Goal: Information Seeking & Learning: Learn about a topic

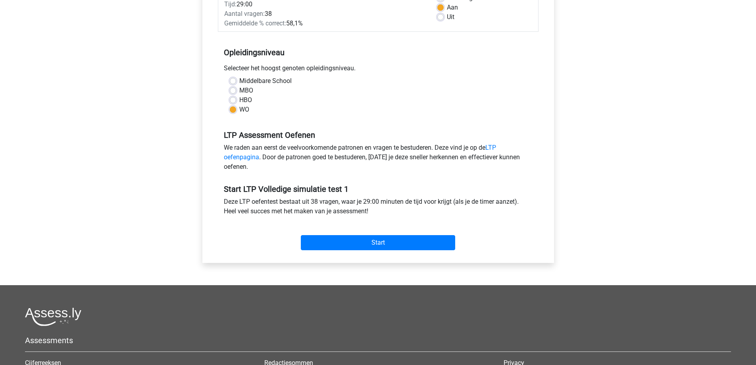
scroll to position [159, 0]
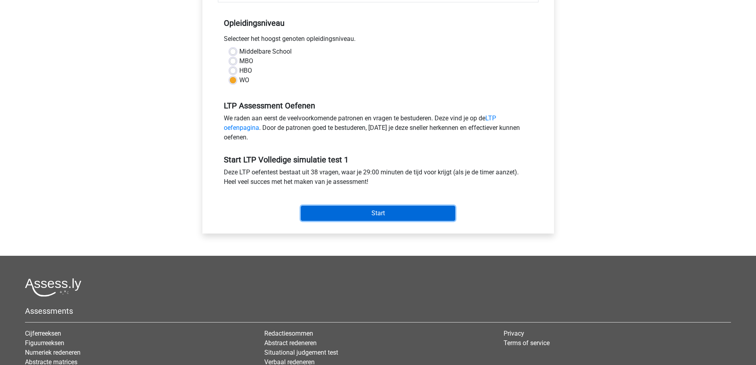
click at [363, 212] on input "Start" at bounding box center [378, 213] width 154 height 15
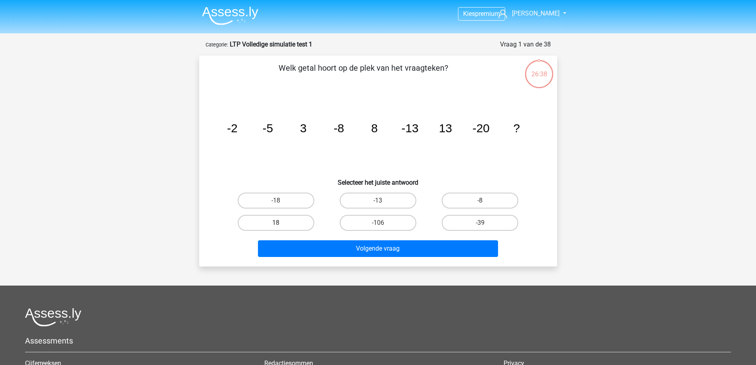
click at [285, 223] on label "18" at bounding box center [276, 223] width 77 height 16
click at [281, 223] on input "18" at bounding box center [278, 225] width 5 height 5
radio input "true"
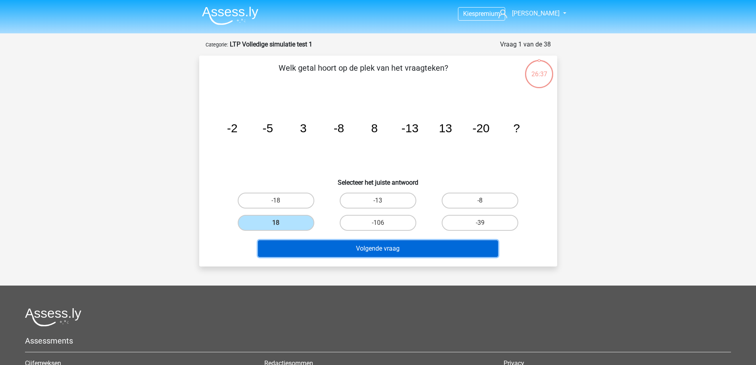
click at [347, 248] on button "Volgende vraag" at bounding box center [378, 248] width 240 height 17
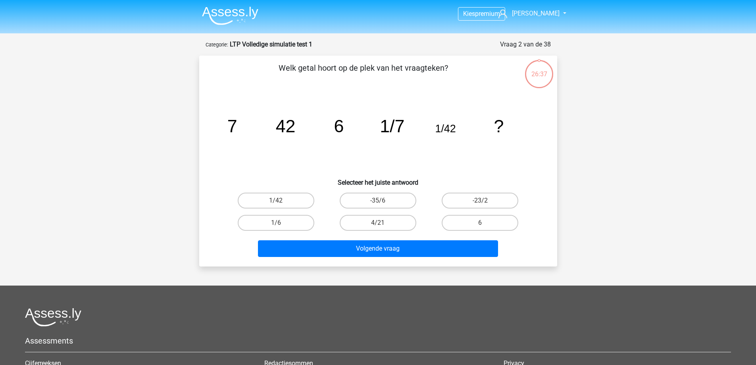
scroll to position [40, 0]
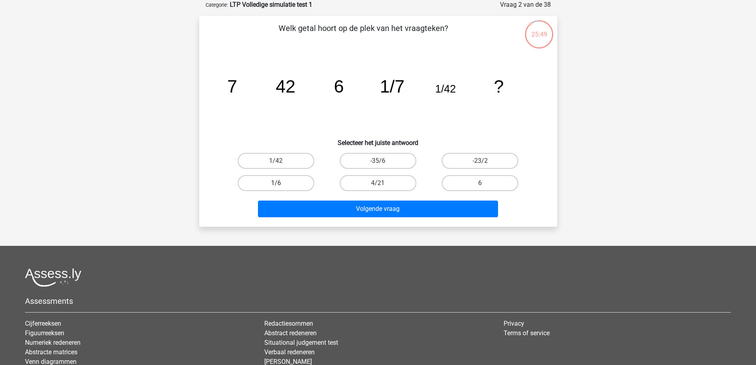
click at [258, 184] on label "1/6" at bounding box center [276, 183] width 77 height 16
click at [276, 184] on input "1/6" at bounding box center [278, 185] width 5 height 5
radio input "true"
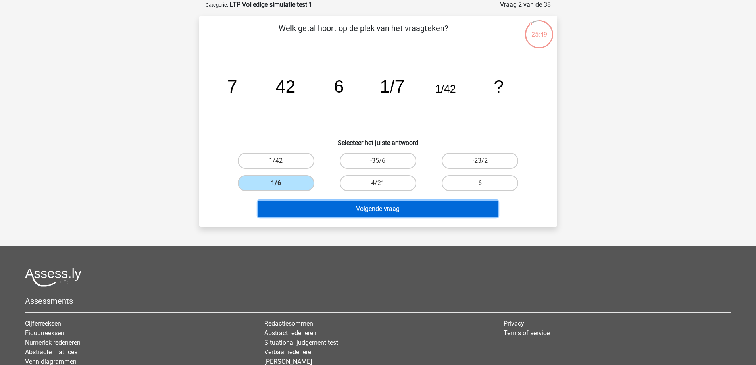
click at [373, 208] on button "Volgende vraag" at bounding box center [378, 209] width 240 height 17
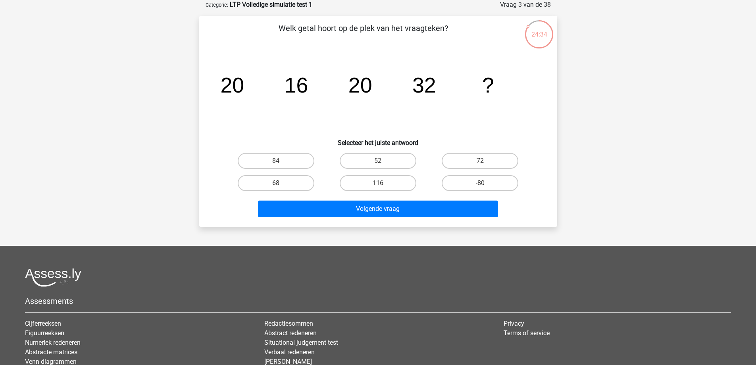
click at [383, 150] on div "52" at bounding box center [378, 161] width 102 height 22
click at [384, 158] on label "52" at bounding box center [378, 161] width 77 height 16
click at [383, 161] on input "52" at bounding box center [380, 163] width 5 height 5
radio input "true"
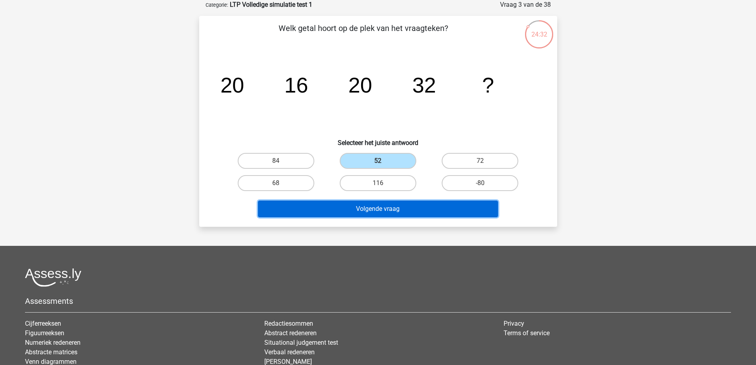
click at [378, 206] on button "Volgende vraag" at bounding box center [378, 209] width 240 height 17
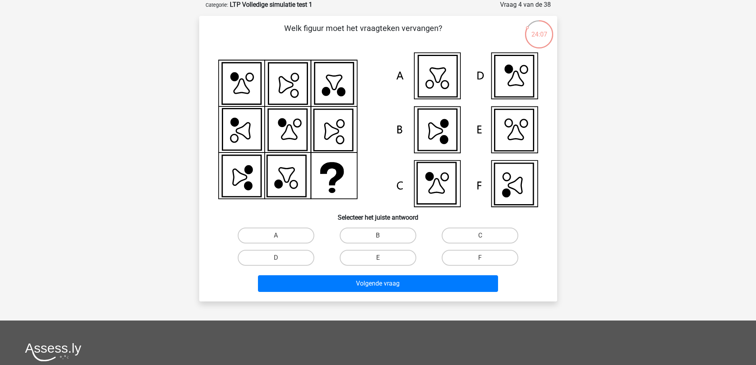
click at [480, 260] on div "F" at bounding box center [480, 258] width 96 height 16
click at [452, 264] on label "F" at bounding box center [480, 258] width 77 height 16
click at [480, 263] on input "F" at bounding box center [482, 260] width 5 height 5
radio input "true"
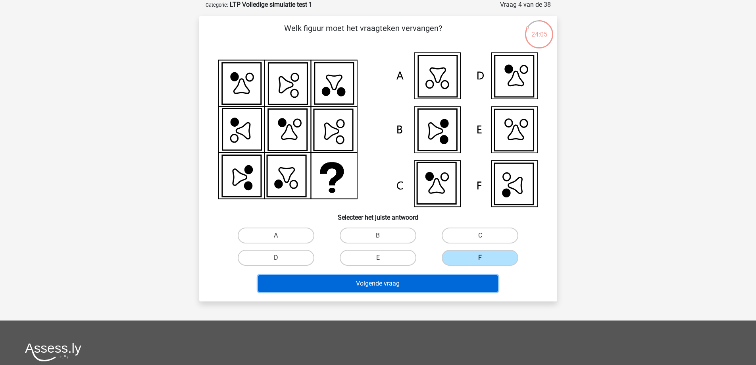
click at [394, 284] on button "Volgende vraag" at bounding box center [378, 283] width 240 height 17
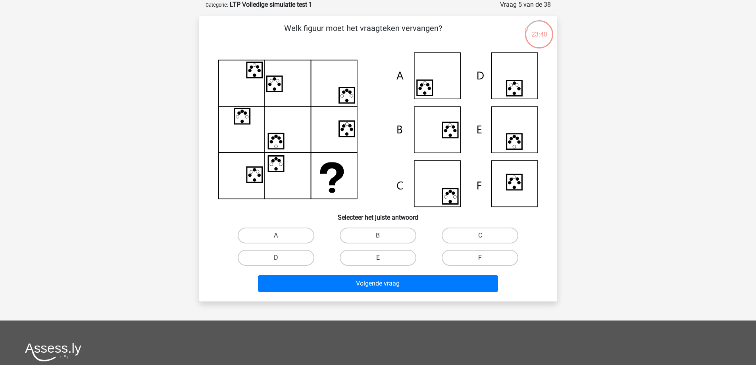
click at [370, 254] on label "E" at bounding box center [378, 258] width 77 height 16
click at [378, 258] on input "E" at bounding box center [380, 260] width 5 height 5
radio input "true"
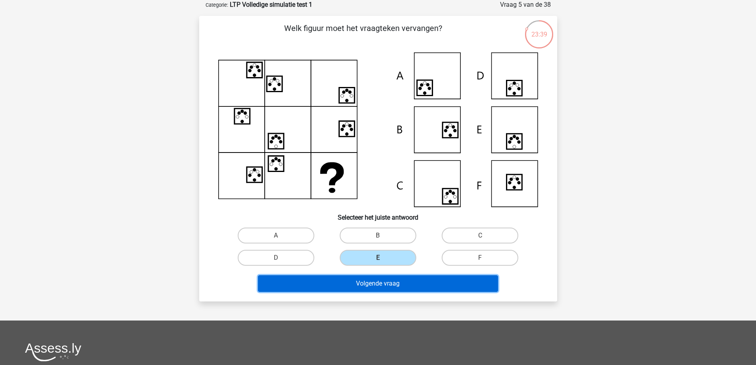
click at [371, 285] on button "Volgende vraag" at bounding box center [378, 283] width 240 height 17
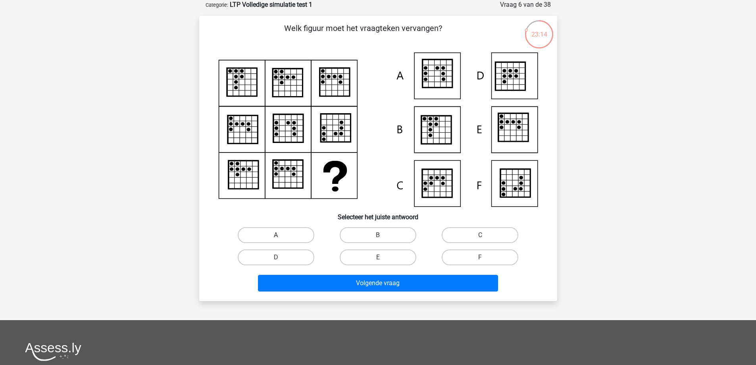
click at [280, 235] on input "A" at bounding box center [278, 237] width 5 height 5
radio input "true"
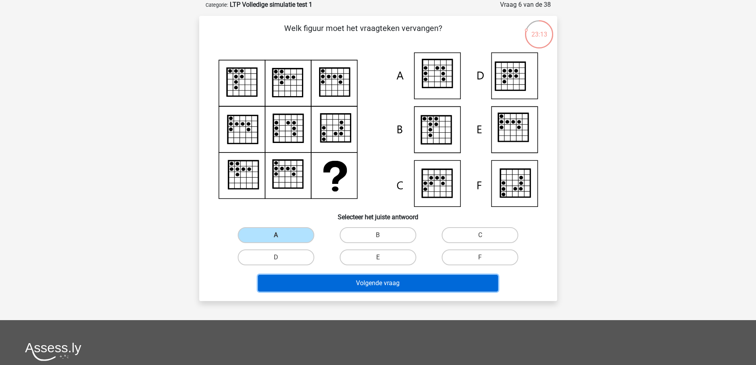
click at [368, 282] on button "Volgende vraag" at bounding box center [378, 283] width 240 height 17
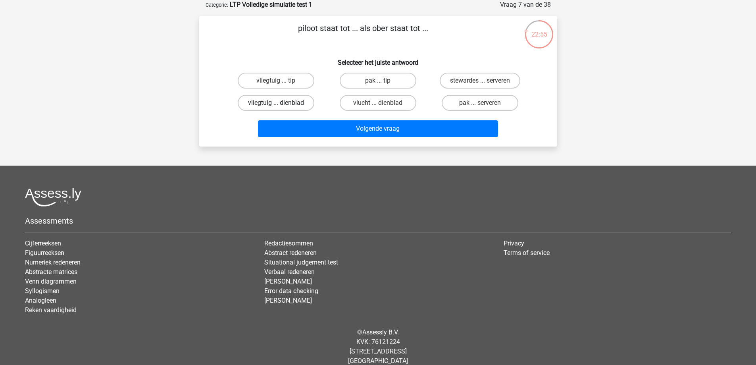
click at [266, 100] on label "vliegtuig ... dienblad" at bounding box center [276, 103] width 77 height 16
click at [276, 103] on input "vliegtuig ... dienblad" at bounding box center [278, 105] width 5 height 5
radio input "true"
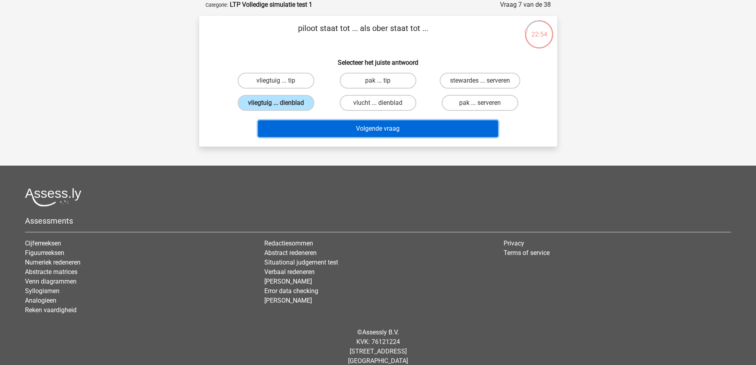
click at [396, 126] on button "Volgende vraag" at bounding box center [378, 128] width 240 height 17
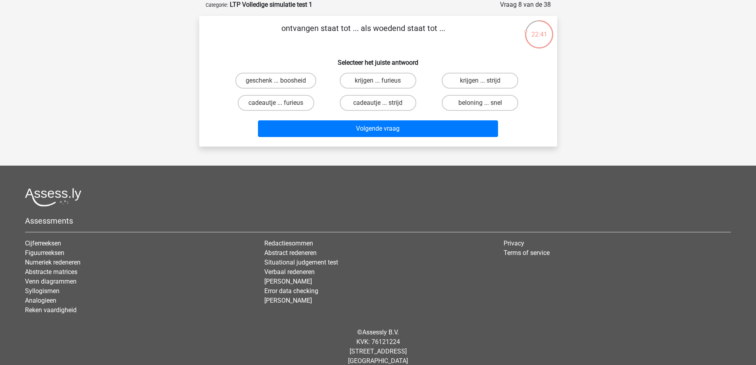
click at [382, 83] on input "krijgen ... furieus" at bounding box center [380, 83] width 5 height 5
radio input "true"
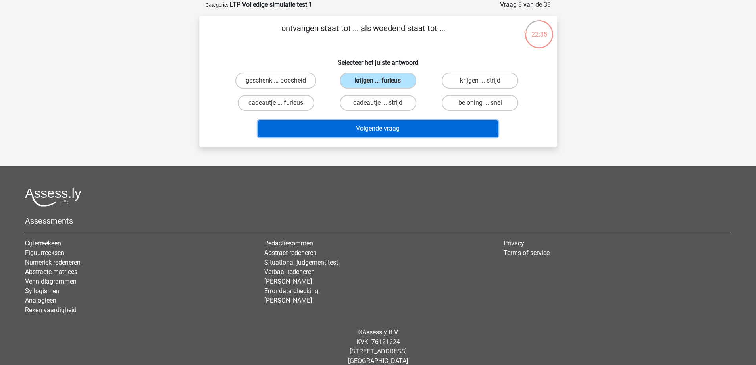
click at [378, 127] on button "Volgende vraag" at bounding box center [378, 128] width 240 height 17
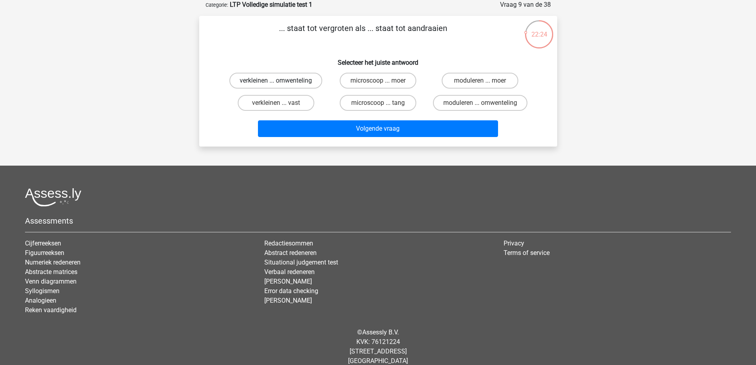
click at [259, 84] on label "verkleinen ... omwenteling" at bounding box center [276, 81] width 93 height 16
click at [276, 84] on input "verkleinen ... omwenteling" at bounding box center [278, 83] width 5 height 5
radio input "true"
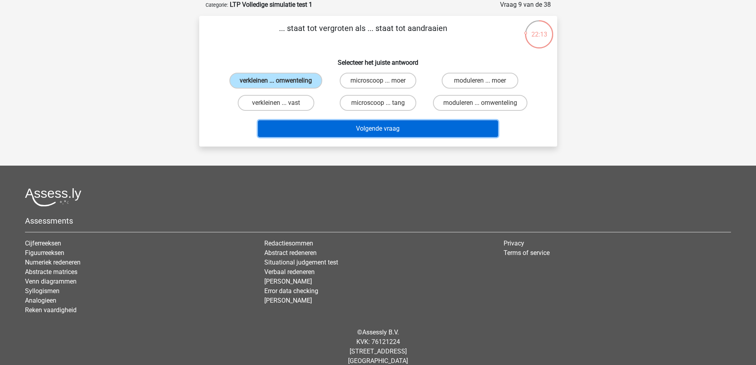
click at [348, 130] on button "Volgende vraag" at bounding box center [378, 128] width 240 height 17
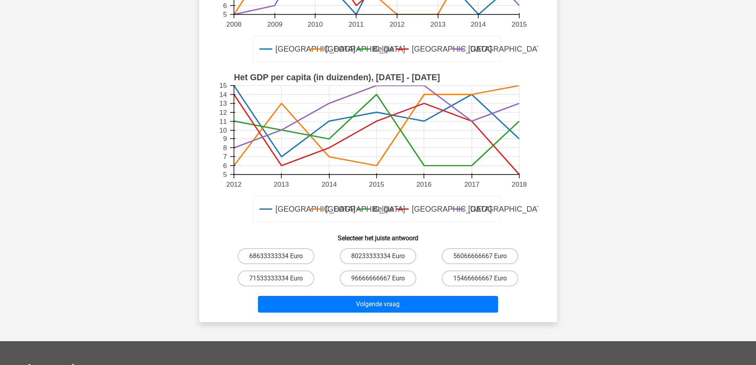
scroll to position [238, 0]
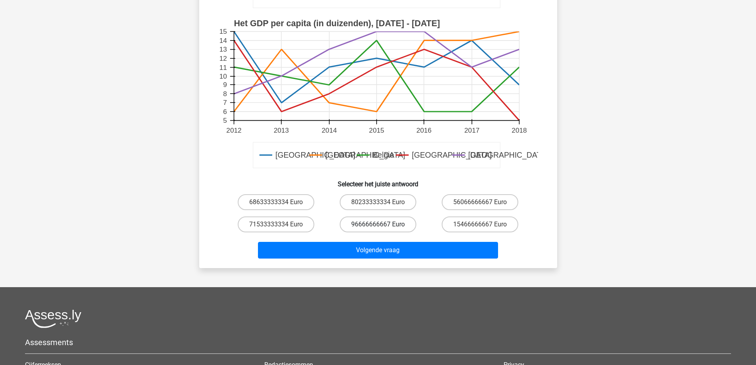
click at [369, 225] on label "96666666667 Euro" at bounding box center [378, 224] width 77 height 16
click at [378, 225] on input "96666666667 Euro" at bounding box center [380, 226] width 5 height 5
radio input "true"
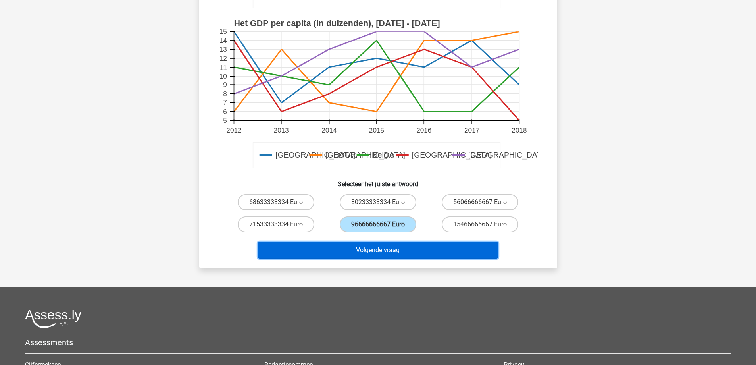
click at [382, 251] on button "Volgende vraag" at bounding box center [378, 250] width 240 height 17
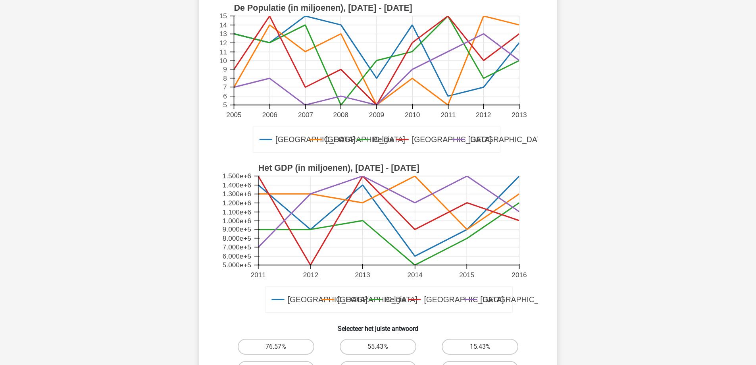
scroll to position [119, 0]
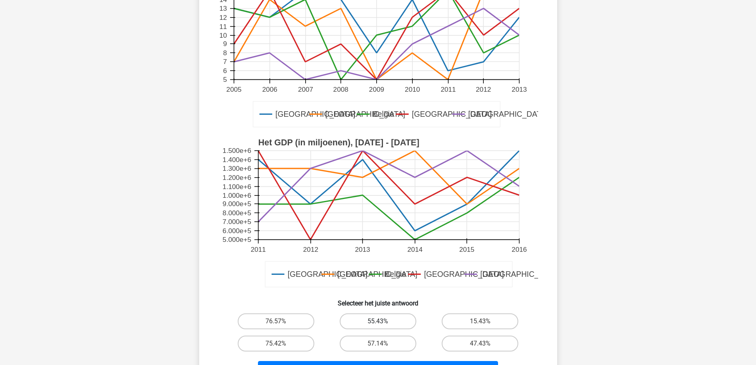
click at [396, 323] on label "55.43%" at bounding box center [378, 321] width 77 height 16
click at [383, 323] on input "55.43%" at bounding box center [380, 323] width 5 height 5
radio input "true"
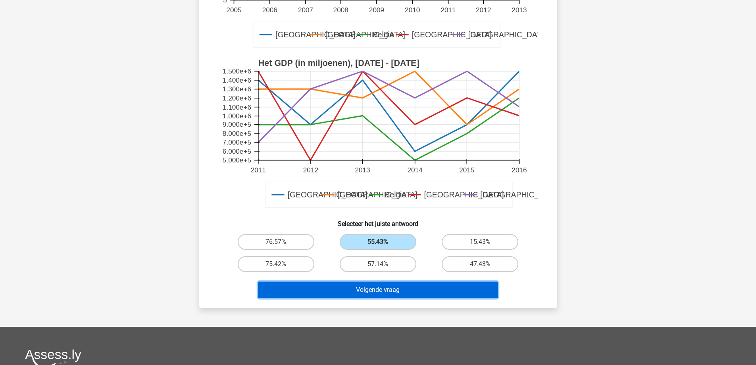
click at [380, 291] on button "Volgende vraag" at bounding box center [378, 290] width 240 height 17
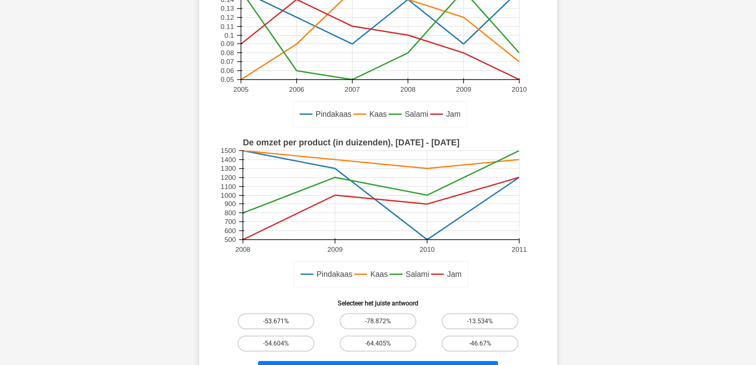
click at [283, 324] on label "-53.671%" at bounding box center [276, 321] width 77 height 16
click at [281, 324] on input "-53.671%" at bounding box center [278, 323] width 5 height 5
radio input "true"
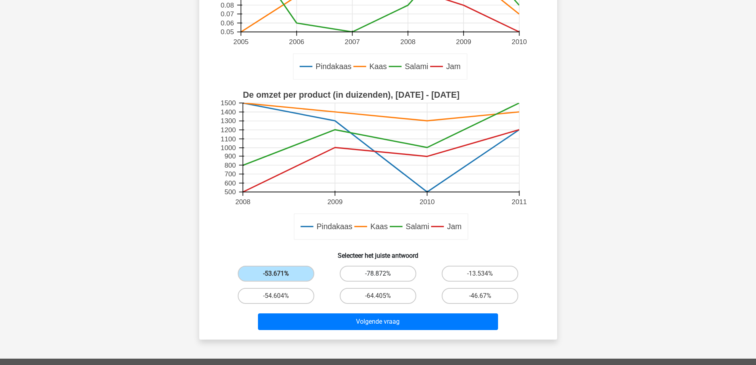
scroll to position [199, 0]
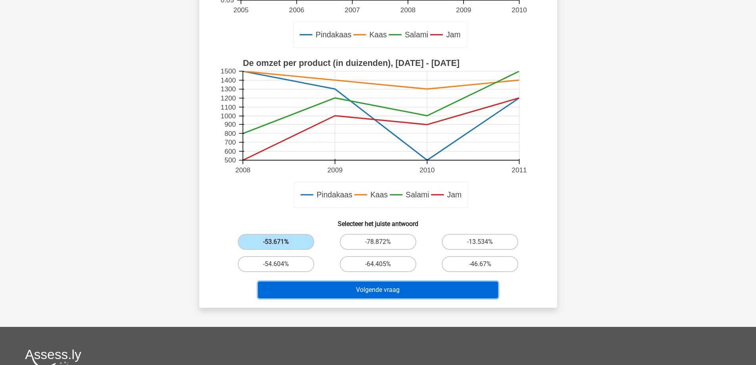
click at [350, 293] on button "Volgende vraag" at bounding box center [378, 290] width 240 height 17
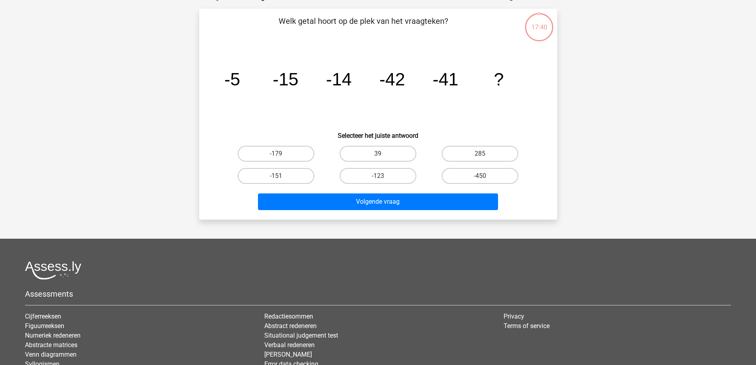
scroll to position [40, 0]
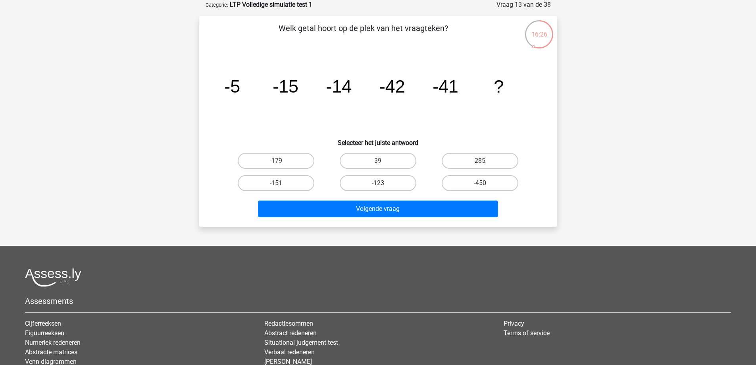
click at [369, 181] on label "-123" at bounding box center [378, 183] width 77 height 16
click at [378, 183] on input "-123" at bounding box center [380, 185] width 5 height 5
radio input "true"
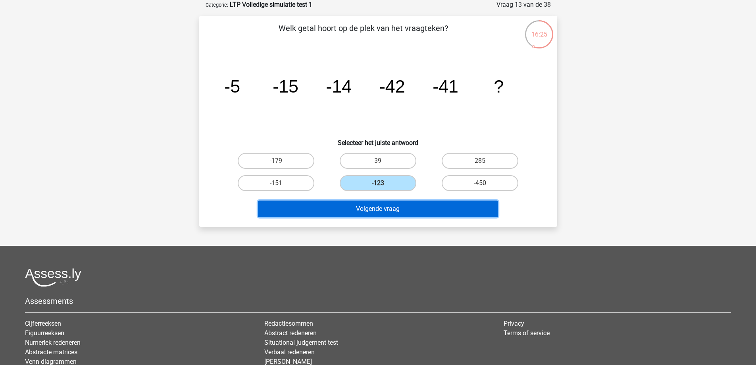
click at [378, 208] on button "Volgende vraag" at bounding box center [378, 209] width 240 height 17
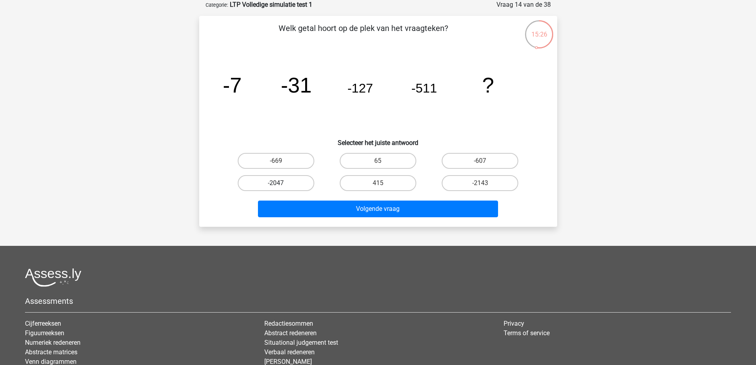
click at [278, 176] on label "-2047" at bounding box center [276, 183] width 77 height 16
click at [278, 183] on input "-2047" at bounding box center [278, 185] width 5 height 5
radio input "true"
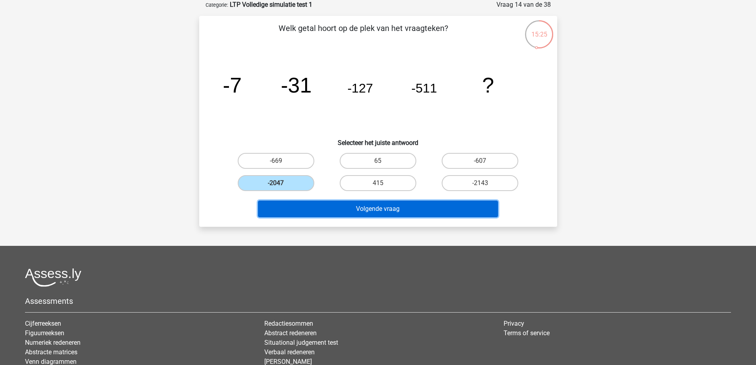
click at [324, 207] on button "Volgende vraag" at bounding box center [378, 209] width 240 height 17
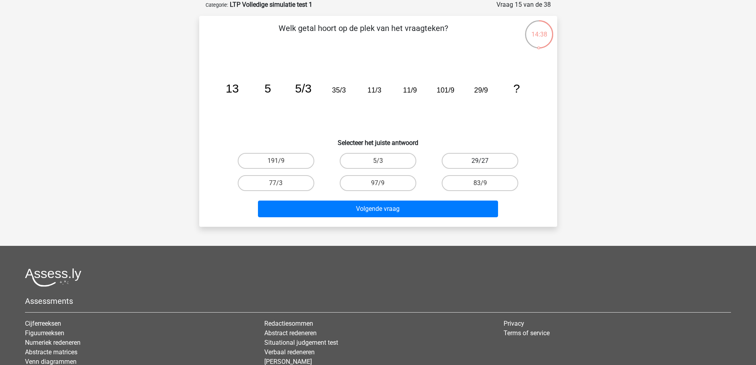
click at [463, 159] on label "29/27" at bounding box center [480, 161] width 77 height 16
click at [480, 161] on input "29/27" at bounding box center [482, 163] width 5 height 5
radio input "true"
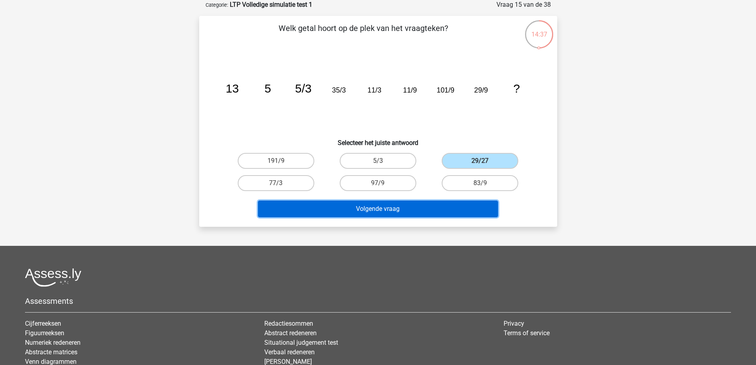
click at [367, 208] on button "Volgende vraag" at bounding box center [378, 209] width 240 height 17
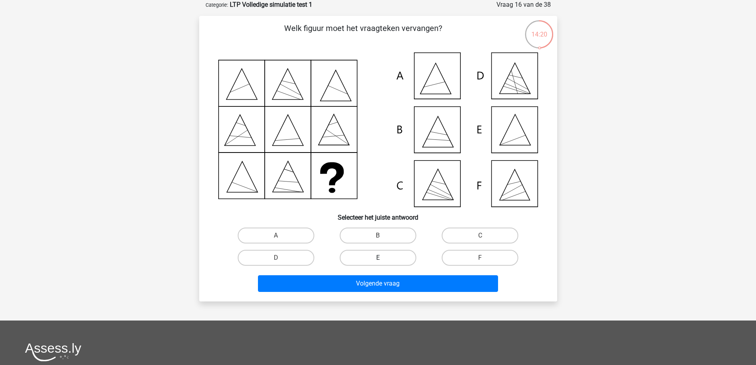
click at [384, 255] on label "E" at bounding box center [378, 258] width 77 height 16
click at [383, 258] on input "E" at bounding box center [380, 260] width 5 height 5
radio input "true"
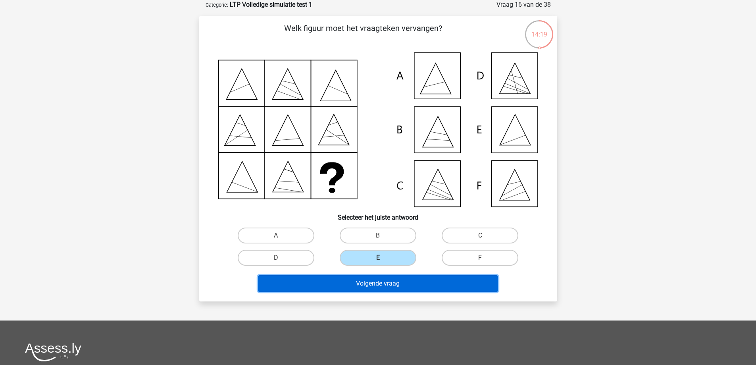
click at [383, 286] on button "Volgende vraag" at bounding box center [378, 283] width 240 height 17
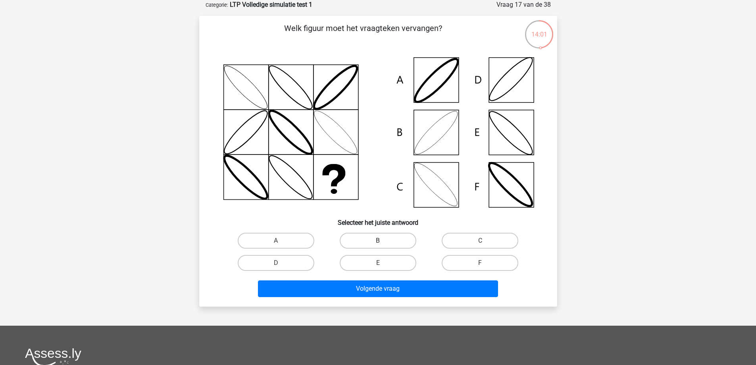
click at [377, 240] on label "B" at bounding box center [378, 241] width 77 height 16
click at [378, 241] on input "B" at bounding box center [380, 243] width 5 height 5
radio input "true"
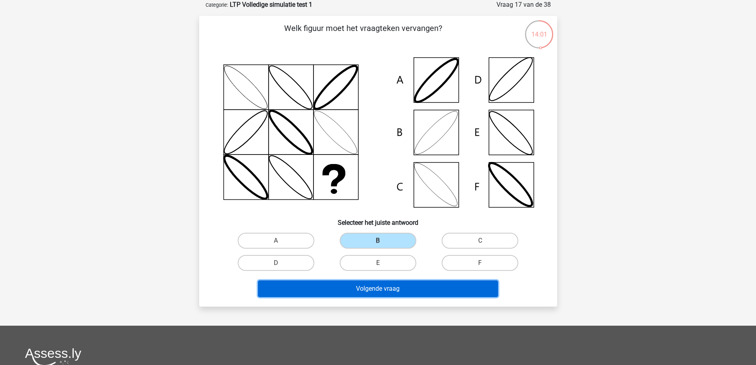
click at [374, 287] on button "Volgende vraag" at bounding box center [378, 288] width 240 height 17
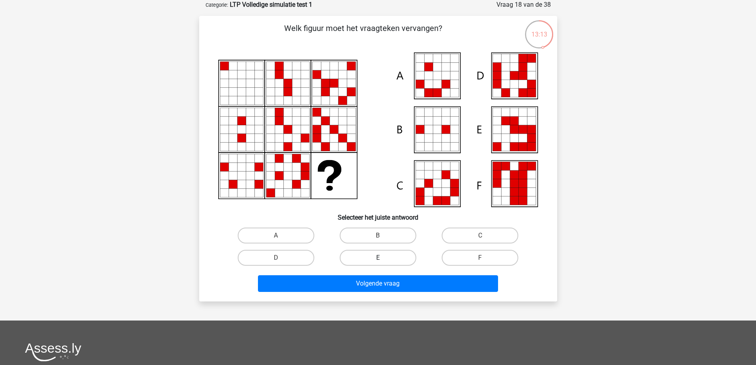
click at [382, 257] on label "E" at bounding box center [378, 258] width 77 height 16
click at [382, 258] on input "E" at bounding box center [380, 260] width 5 height 5
radio input "true"
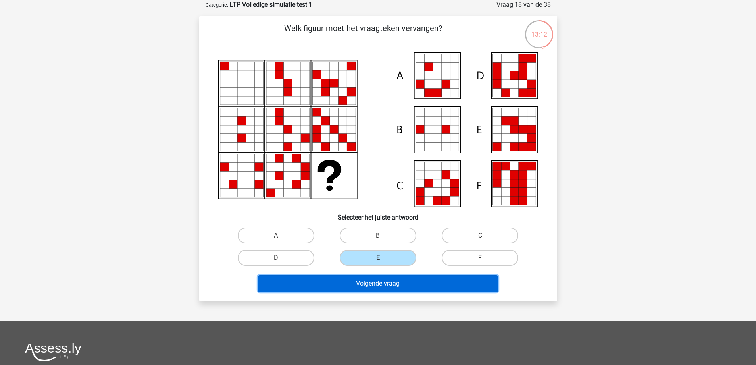
click at [381, 284] on button "Volgende vraag" at bounding box center [378, 283] width 240 height 17
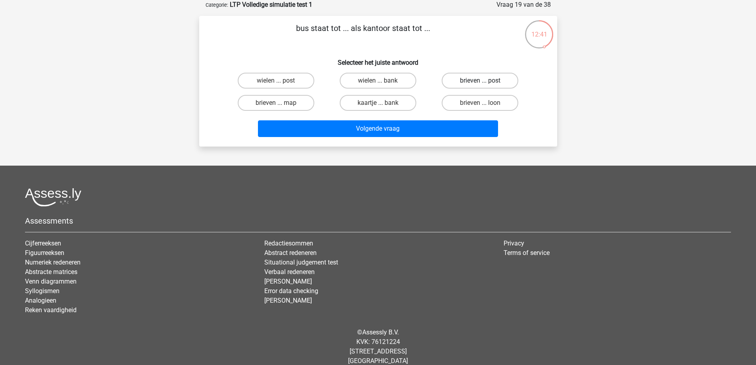
click at [473, 81] on label "brieven ... post" at bounding box center [480, 81] width 77 height 16
click at [480, 81] on input "brieven ... post" at bounding box center [482, 83] width 5 height 5
radio input "true"
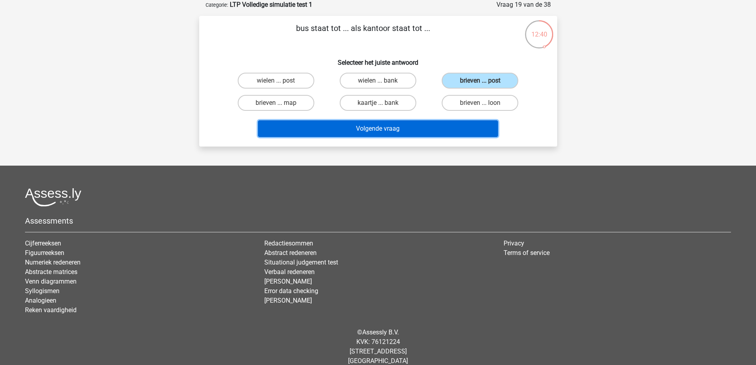
click at [370, 124] on button "Volgende vraag" at bounding box center [378, 128] width 240 height 17
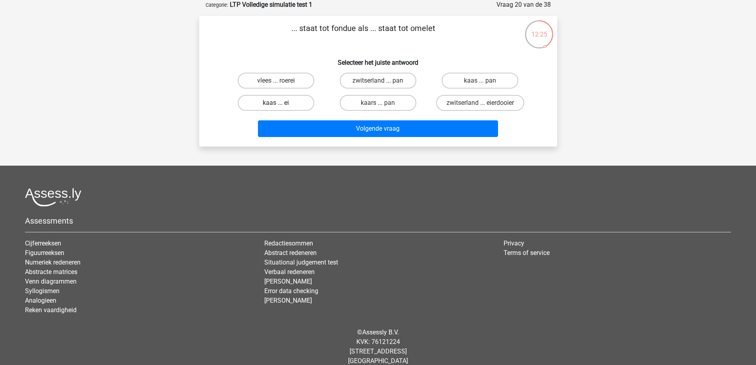
click at [292, 104] on label "kaas ... ei" at bounding box center [276, 103] width 77 height 16
click at [281, 104] on input "kaas ... ei" at bounding box center [278, 105] width 5 height 5
radio input "true"
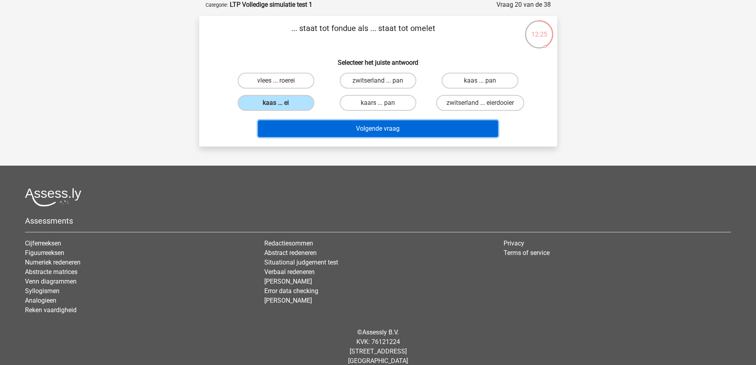
click at [380, 130] on button "Volgende vraag" at bounding box center [378, 128] width 240 height 17
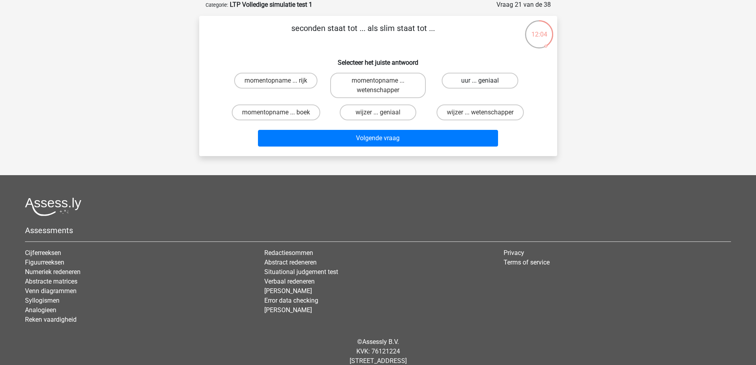
click at [498, 79] on label "uur ... geniaal" at bounding box center [480, 81] width 77 height 16
click at [486, 81] on input "uur ... geniaal" at bounding box center [482, 83] width 5 height 5
radio input "true"
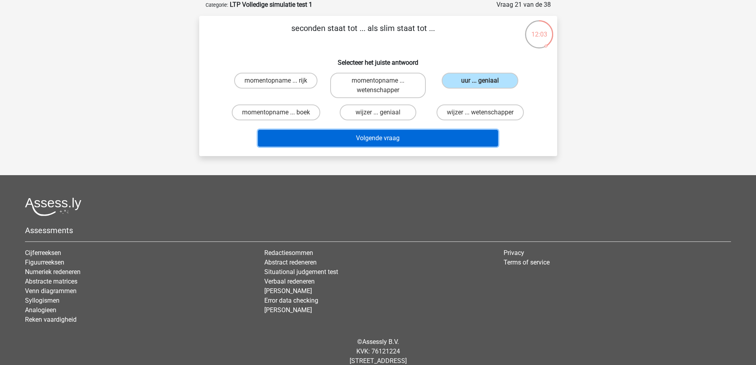
click at [356, 137] on button "Volgende vraag" at bounding box center [378, 138] width 240 height 17
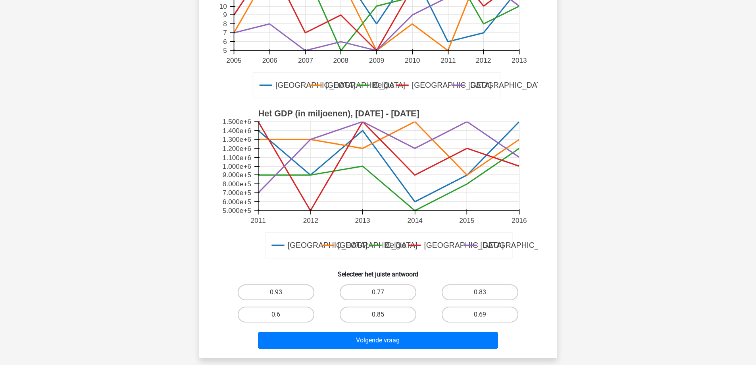
scroll to position [159, 0]
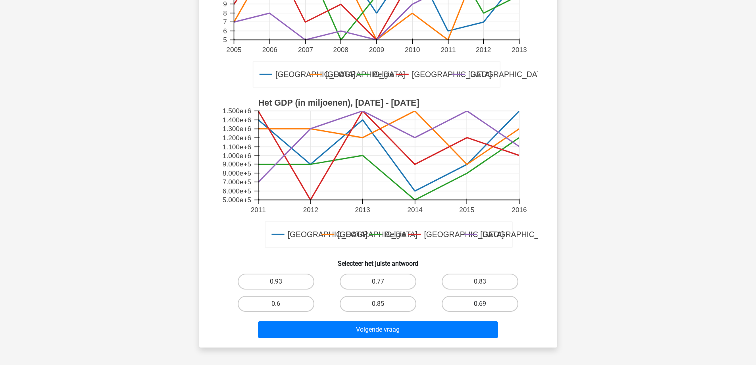
click at [471, 308] on label "0.69" at bounding box center [480, 304] width 77 height 16
click at [480, 308] on input "0.69" at bounding box center [482, 306] width 5 height 5
radio input "true"
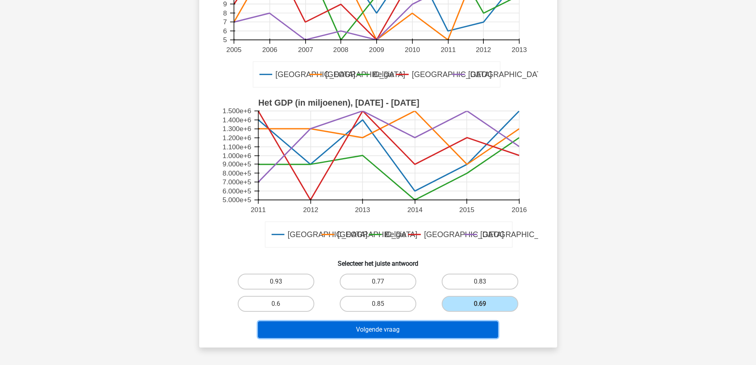
click at [411, 328] on button "Volgende vraag" at bounding box center [378, 329] width 240 height 17
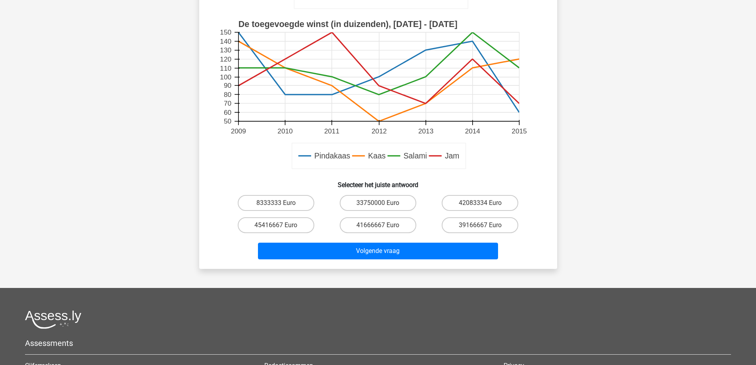
scroll to position [278, 0]
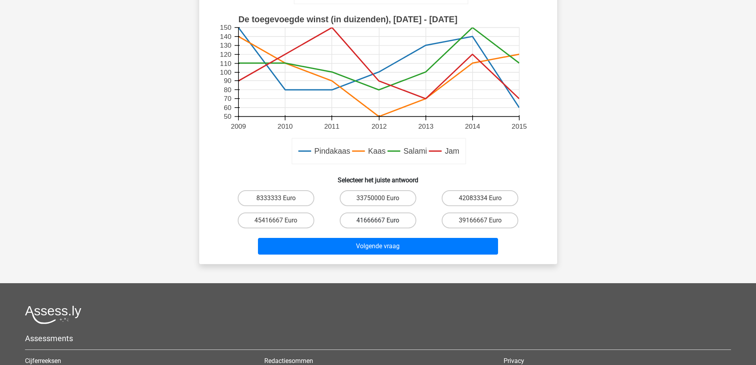
click at [360, 223] on label "41666667 Euro" at bounding box center [378, 220] width 77 height 16
click at [378, 223] on input "41666667 Euro" at bounding box center [380, 222] width 5 height 5
radio input "true"
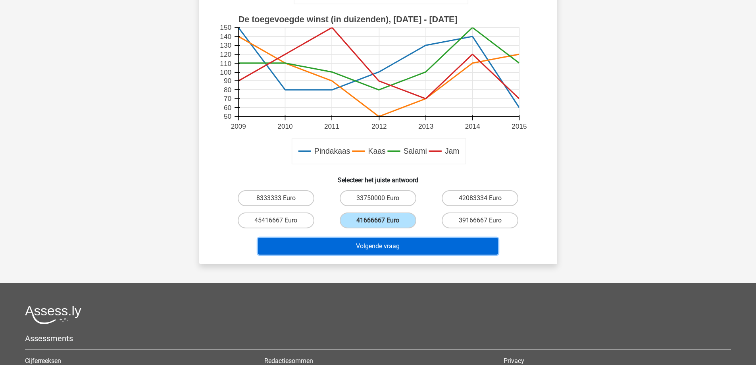
click at [358, 248] on button "Volgende vraag" at bounding box center [378, 246] width 240 height 17
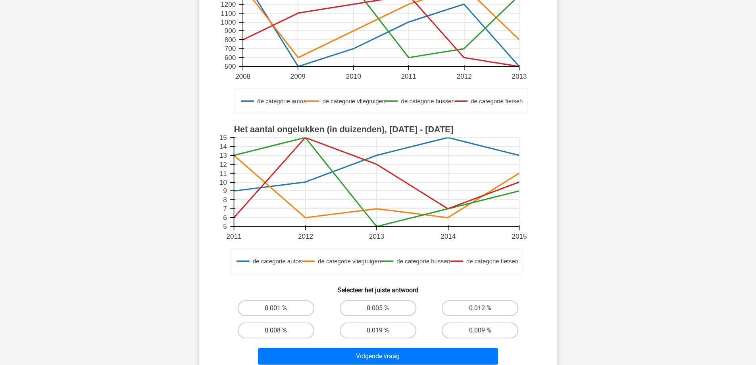
scroll to position [159, 0]
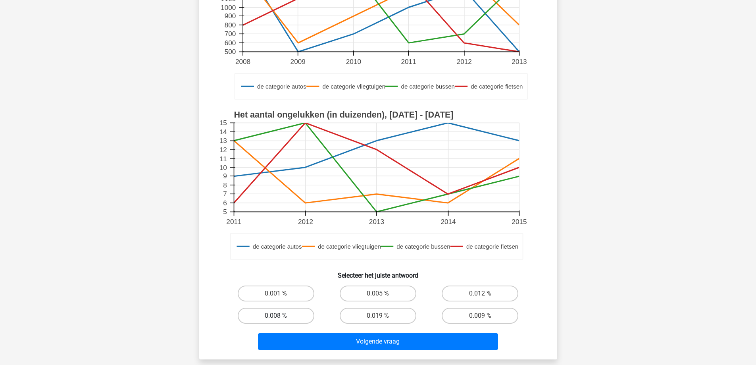
click at [269, 314] on label "0.008 %" at bounding box center [276, 316] width 77 height 16
click at [276, 316] on input "0.008 %" at bounding box center [278, 318] width 5 height 5
radio input "true"
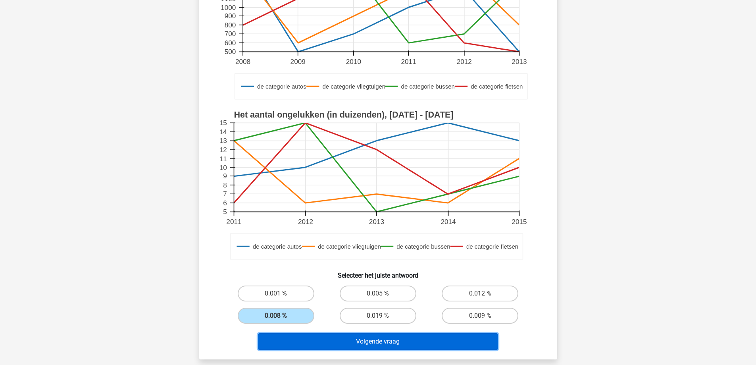
click at [363, 335] on button "Volgende vraag" at bounding box center [378, 341] width 240 height 17
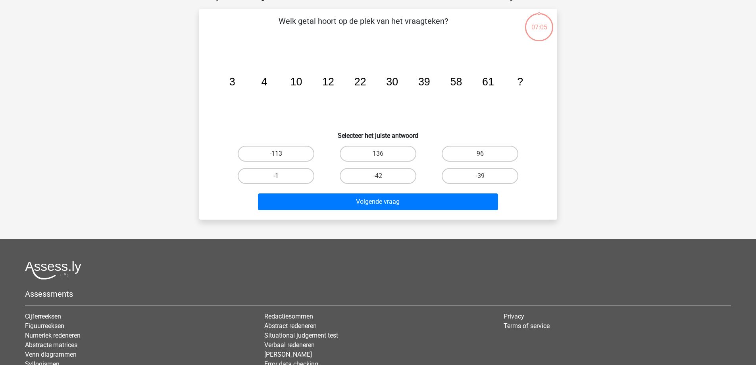
scroll to position [40, 0]
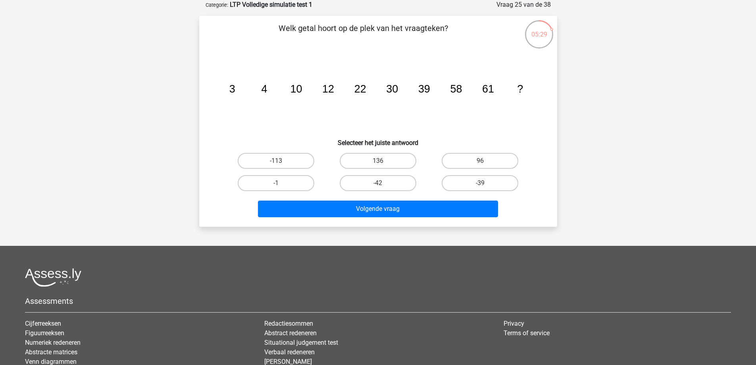
click at [500, 150] on div "96" at bounding box center [480, 161] width 102 height 22
click at [499, 162] on label "96" at bounding box center [480, 161] width 77 height 16
click at [486, 162] on input "96" at bounding box center [482, 163] width 5 height 5
radio input "true"
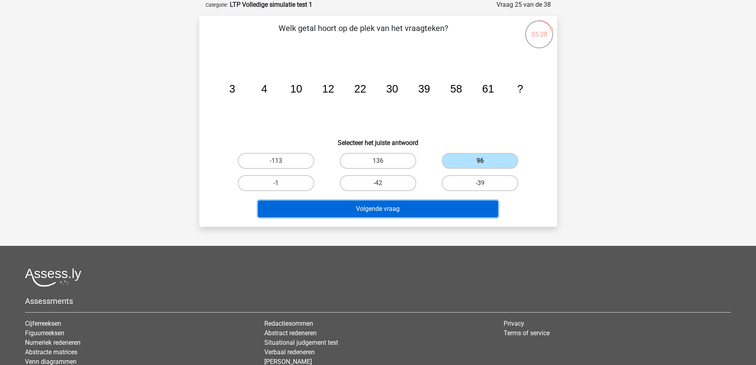
click at [376, 211] on button "Volgende vraag" at bounding box center [378, 209] width 240 height 17
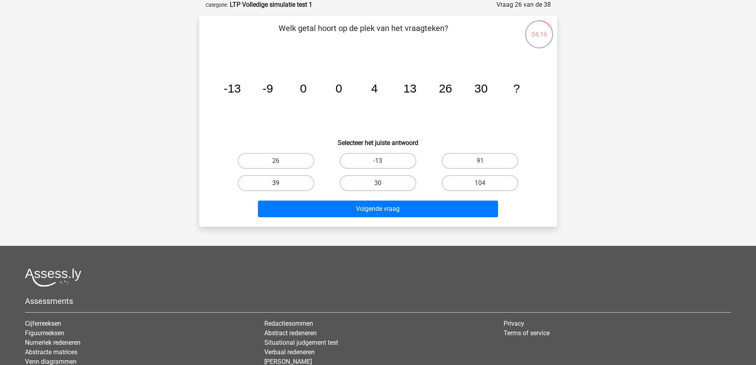
click at [287, 181] on label "39" at bounding box center [276, 183] width 77 height 16
click at [281, 183] on input "39" at bounding box center [278, 185] width 5 height 5
radio input "true"
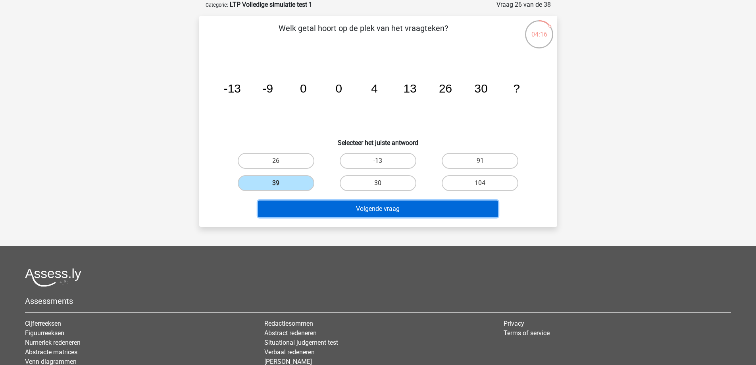
click at [353, 210] on button "Volgende vraag" at bounding box center [378, 209] width 240 height 17
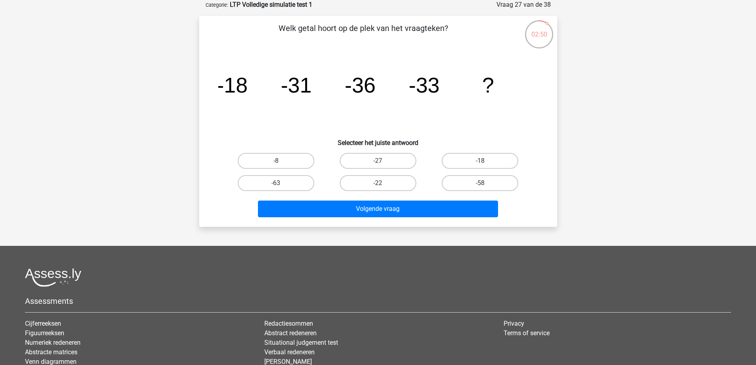
click at [383, 152] on div "-27" at bounding box center [378, 161] width 102 height 22
click at [366, 182] on label "-22" at bounding box center [378, 183] width 77 height 16
click at [378, 183] on input "-22" at bounding box center [380, 185] width 5 height 5
radio input "true"
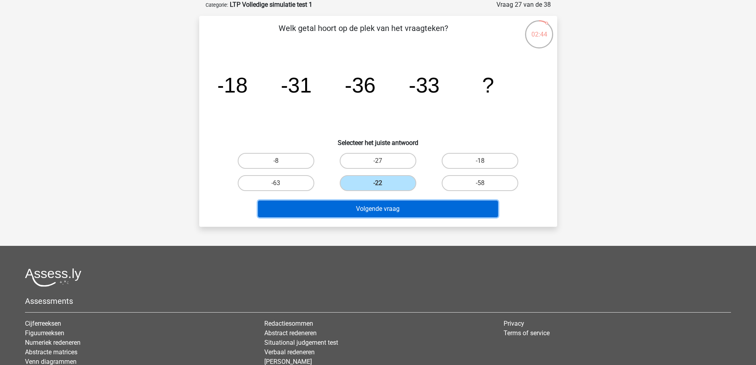
click at [371, 207] on button "Volgende vraag" at bounding box center [378, 209] width 240 height 17
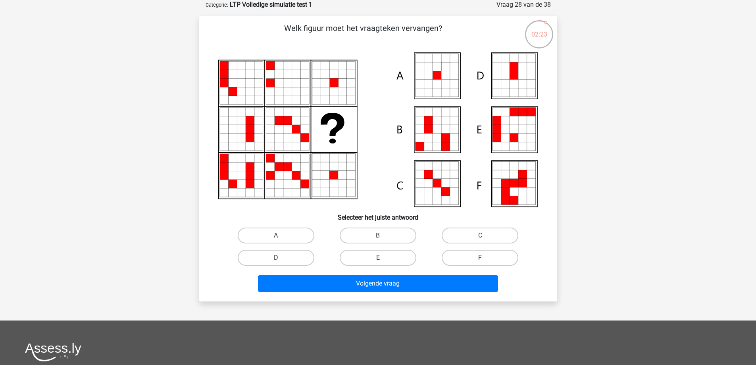
click at [280, 235] on input "A" at bounding box center [278, 237] width 5 height 5
radio input "true"
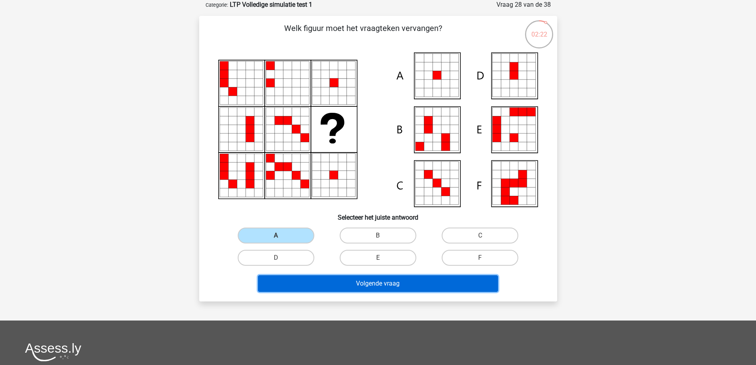
click at [378, 282] on button "Volgende vraag" at bounding box center [378, 283] width 240 height 17
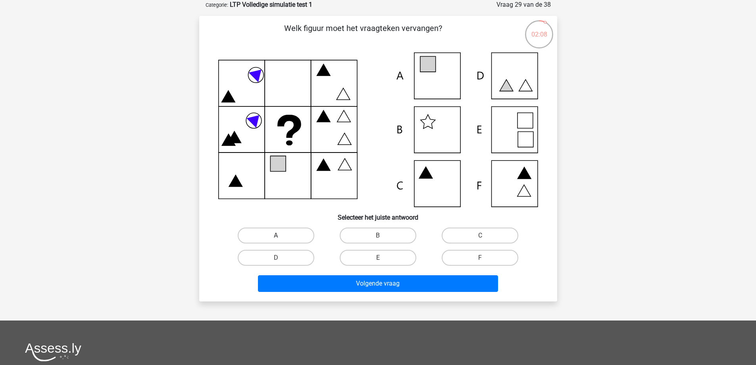
click at [265, 230] on label "A" at bounding box center [276, 236] width 77 height 16
click at [276, 235] on input "A" at bounding box center [278, 237] width 5 height 5
radio input "true"
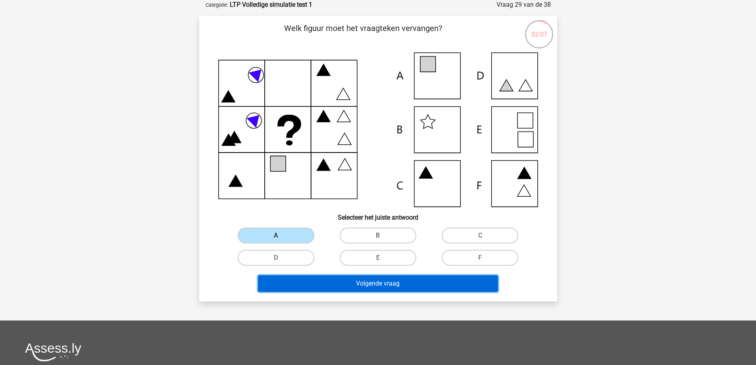
click at [384, 282] on button "Volgende vraag" at bounding box center [378, 283] width 240 height 17
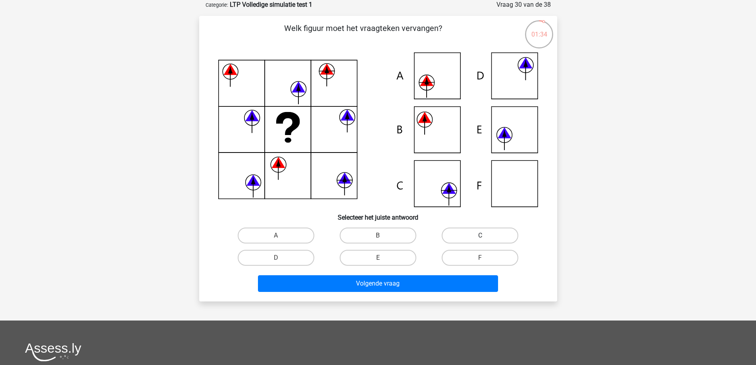
click at [470, 233] on label "C" at bounding box center [480, 236] width 77 height 16
click at [480, 235] on input "C" at bounding box center [482, 237] width 5 height 5
radio input "true"
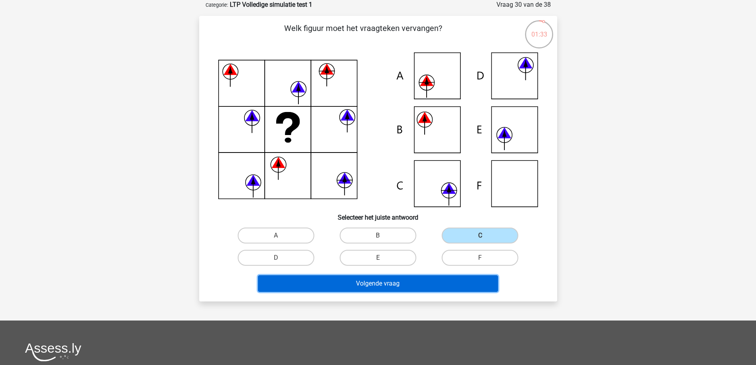
click at [392, 284] on button "Volgende vraag" at bounding box center [378, 283] width 240 height 17
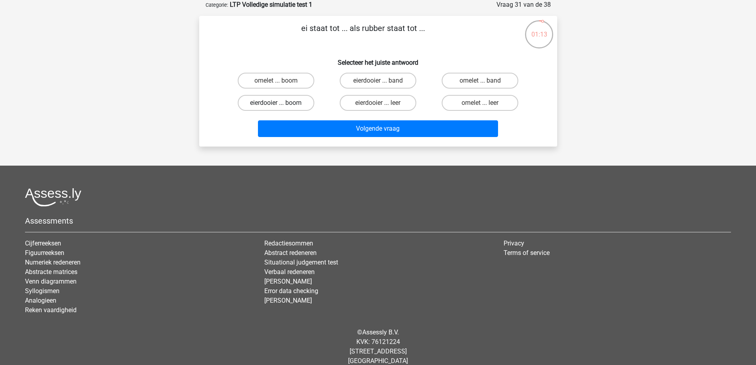
click at [280, 102] on label "eierdooier ... boom" at bounding box center [276, 103] width 77 height 16
click at [280, 103] on input "eierdooier ... boom" at bounding box center [278, 105] width 5 height 5
radio input "true"
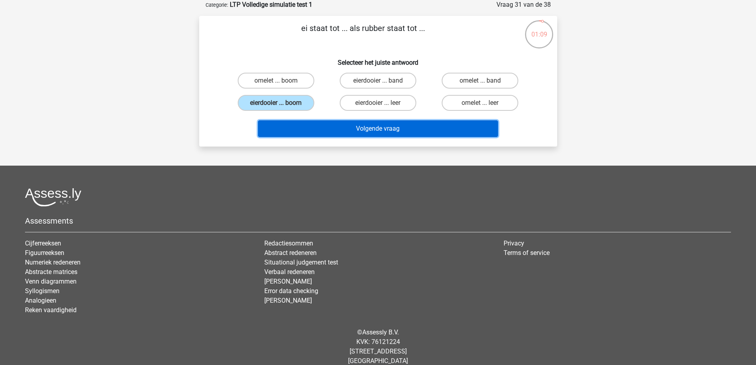
click at [340, 130] on button "Volgende vraag" at bounding box center [378, 128] width 240 height 17
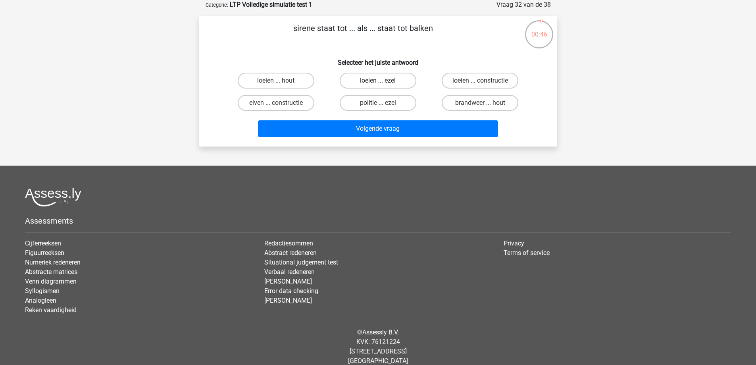
click at [375, 83] on label "loeien ... ezel" at bounding box center [378, 81] width 77 height 16
click at [378, 83] on input "loeien ... ezel" at bounding box center [380, 83] width 5 height 5
radio input "true"
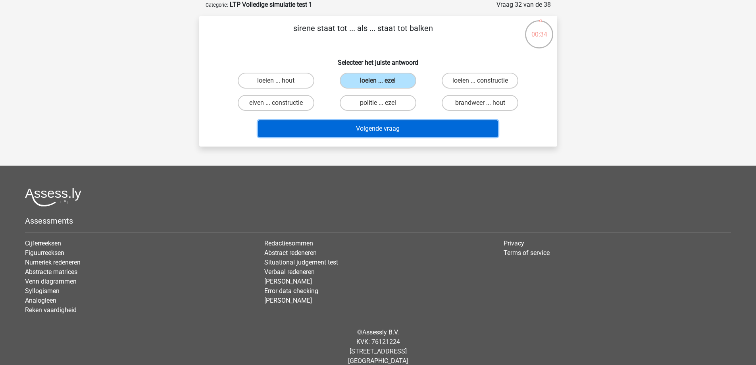
click at [358, 127] on button "Volgende vraag" at bounding box center [378, 128] width 240 height 17
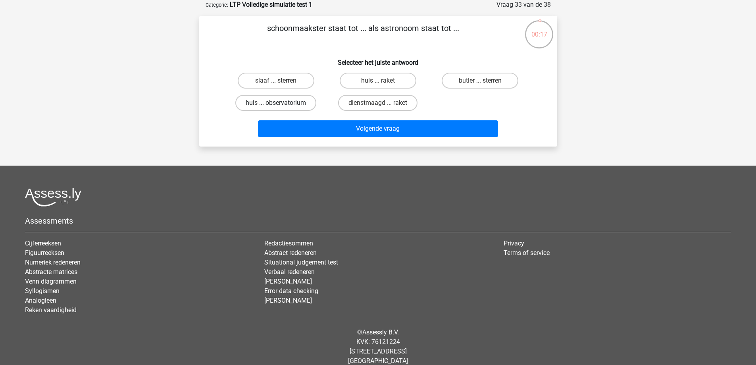
click at [282, 104] on label "huis ... observatorium" at bounding box center [275, 103] width 81 height 16
click at [281, 104] on input "huis ... observatorium" at bounding box center [278, 105] width 5 height 5
radio input "true"
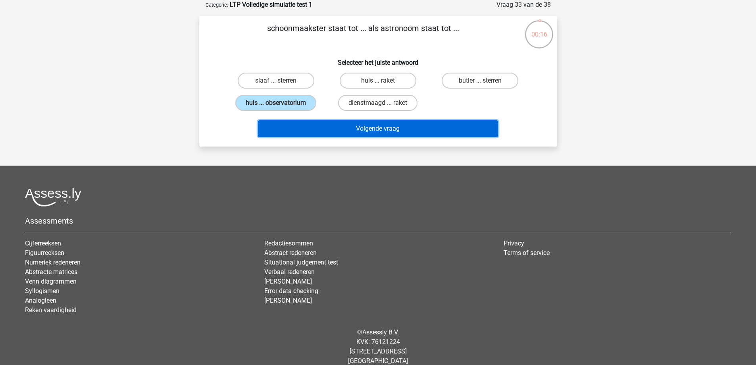
click at [373, 127] on button "Volgende vraag" at bounding box center [378, 128] width 240 height 17
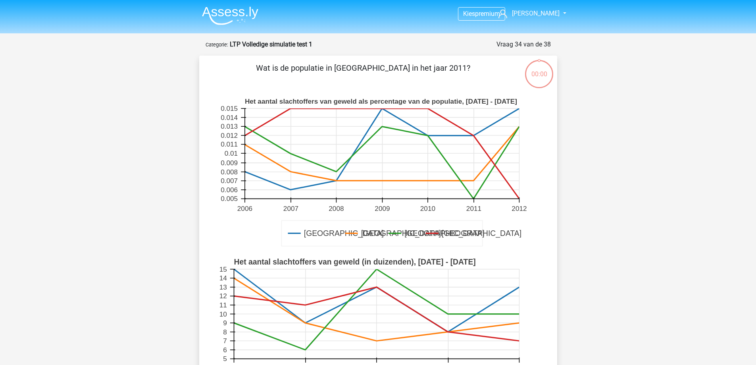
scroll to position [40, 0]
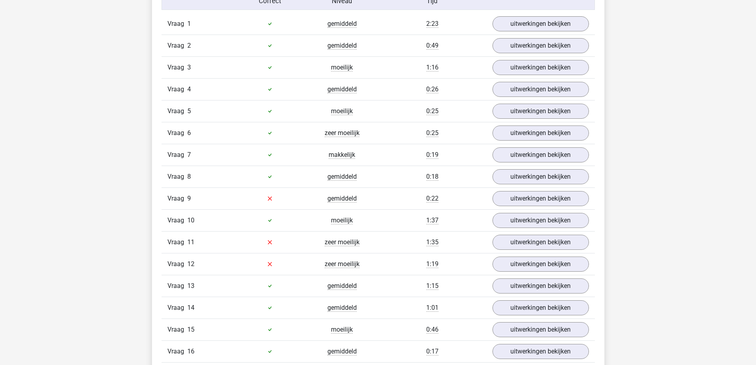
scroll to position [913, 0]
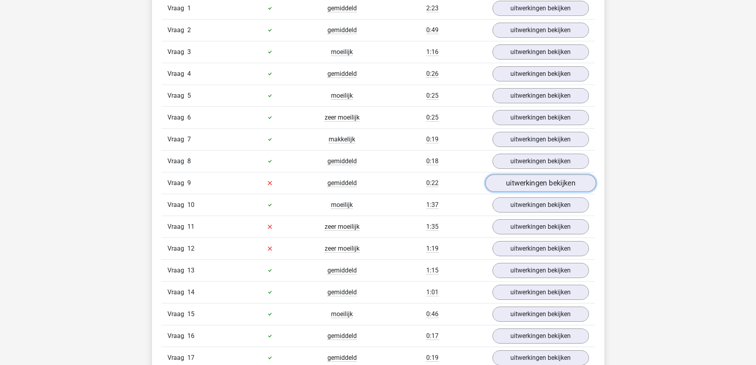
click at [513, 184] on link "uitwerkingen bekijken" at bounding box center [540, 182] width 111 height 17
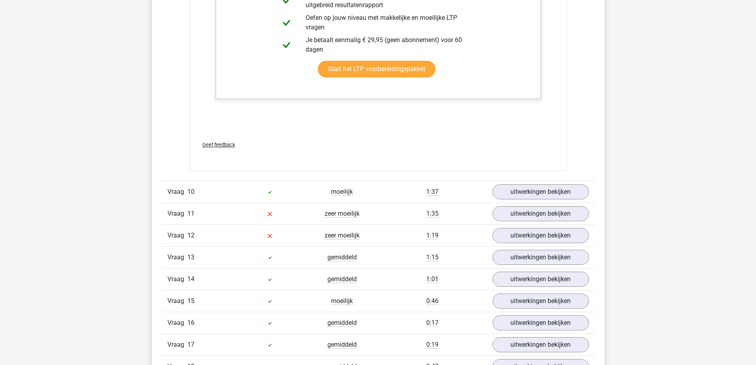
scroll to position [1390, 0]
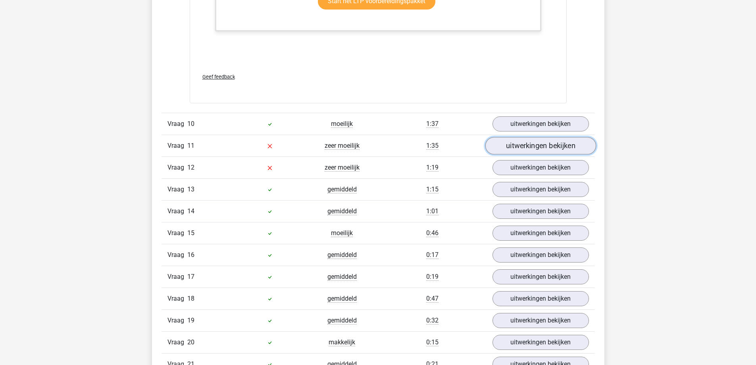
click at [518, 138] on link "uitwerkingen bekijken" at bounding box center [540, 145] width 111 height 17
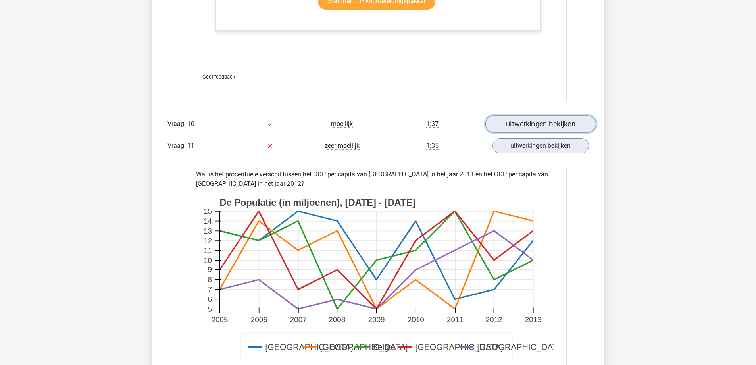
click at [510, 125] on link "uitwerkingen bekijken" at bounding box center [540, 123] width 111 height 17
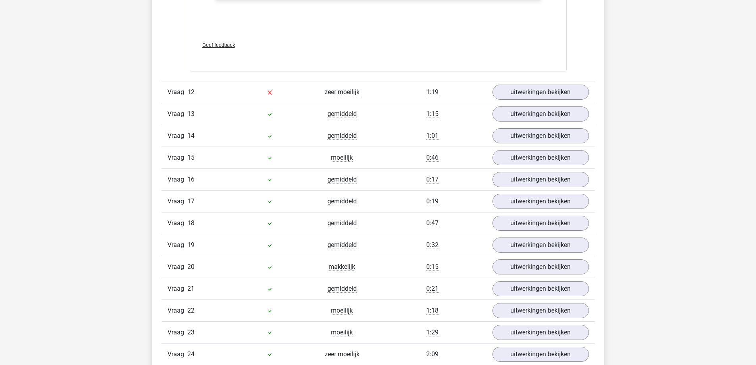
scroll to position [2978, 0]
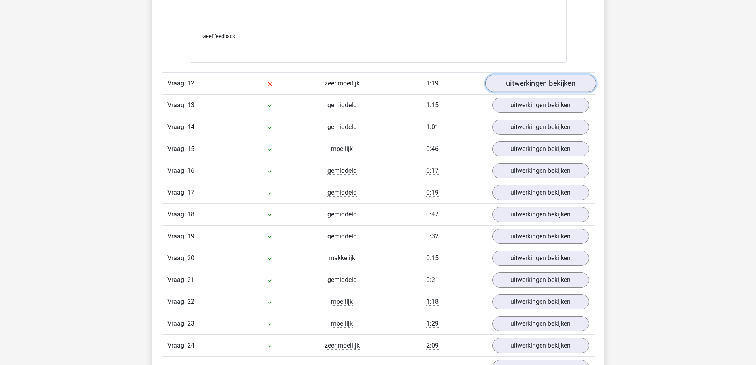
click at [548, 82] on link "uitwerkingen bekijken" at bounding box center [540, 83] width 111 height 17
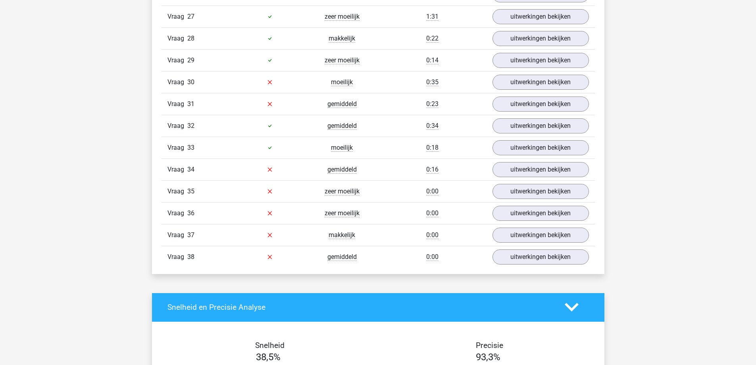
scroll to position [4090, 0]
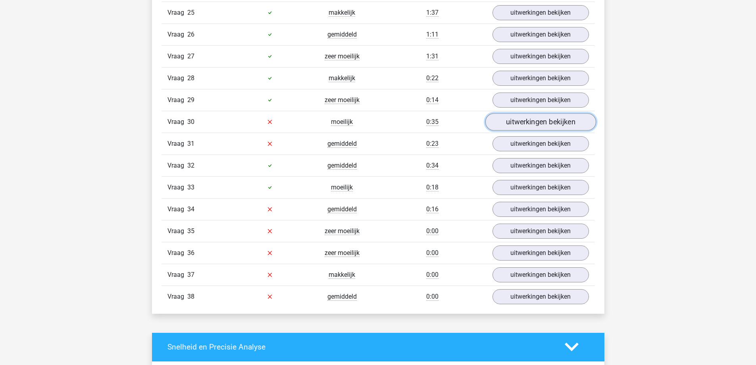
click at [542, 123] on link "uitwerkingen bekijken" at bounding box center [540, 121] width 111 height 17
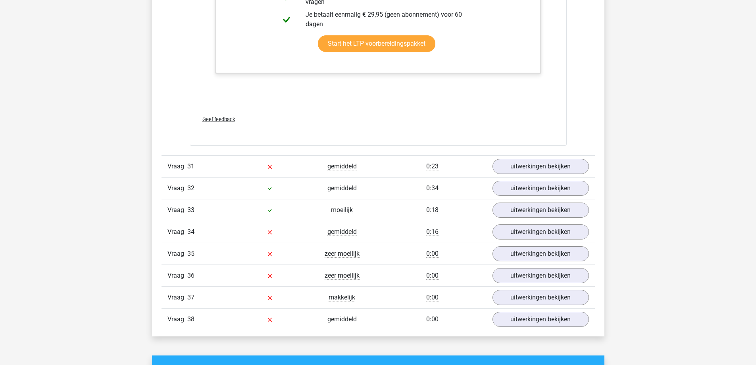
scroll to position [4686, 0]
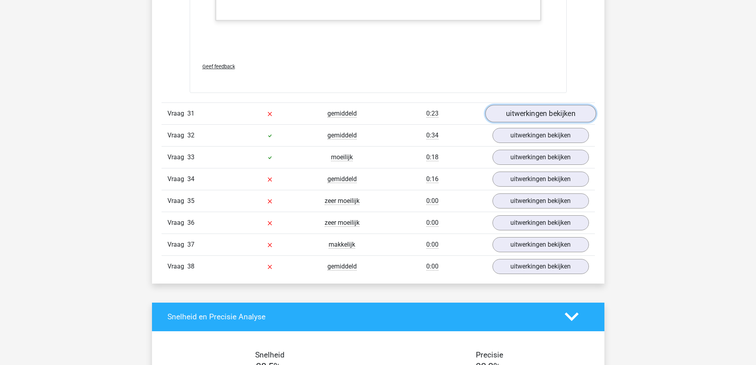
click at [554, 113] on link "uitwerkingen bekijken" at bounding box center [540, 113] width 111 height 17
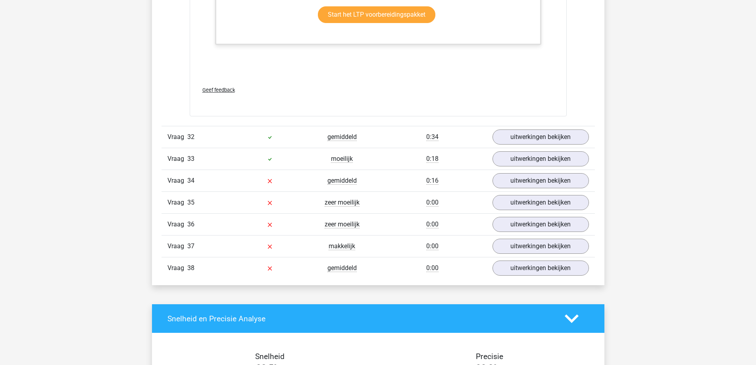
scroll to position [5083, 0]
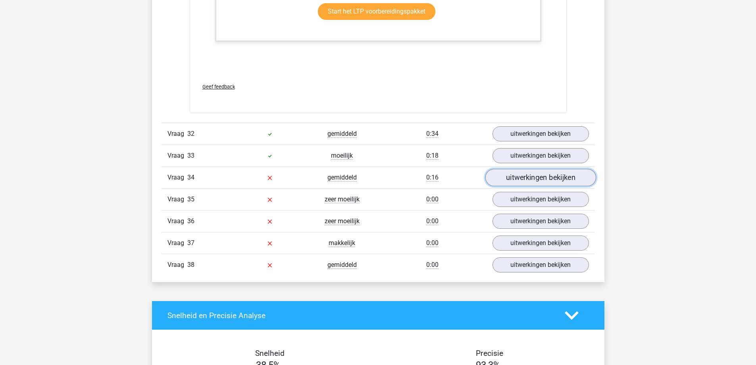
click at [547, 181] on link "uitwerkingen bekijken" at bounding box center [540, 177] width 111 height 17
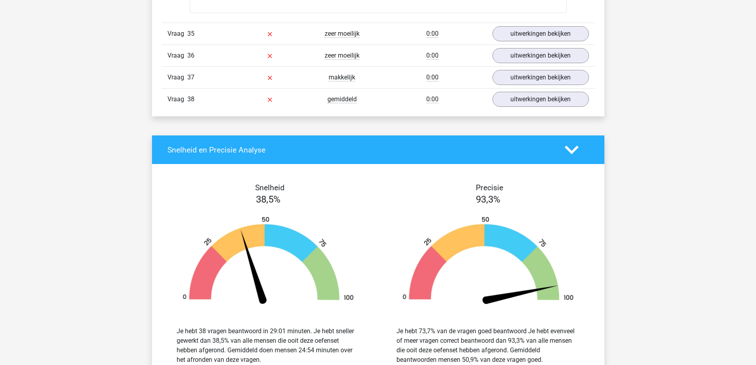
scroll to position [5996, 0]
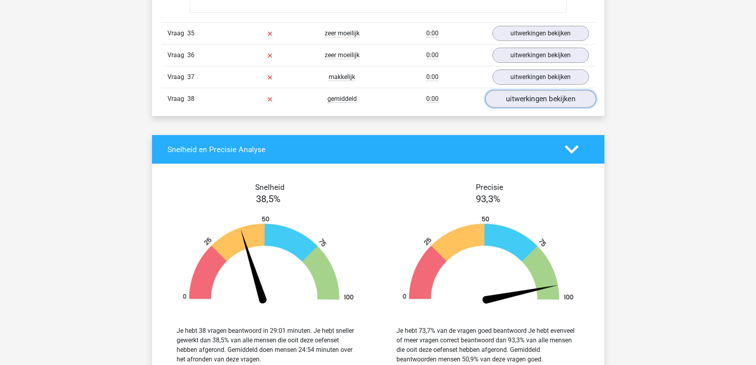
click at [542, 101] on link "uitwerkingen bekijken" at bounding box center [540, 98] width 111 height 17
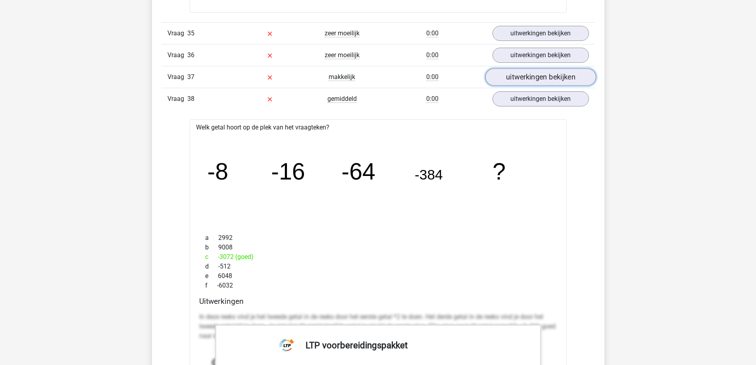
click at [539, 81] on link "uitwerkingen bekijken" at bounding box center [540, 76] width 111 height 17
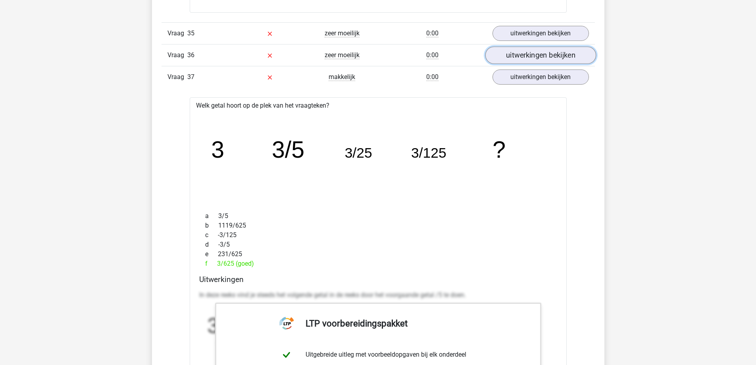
click at [537, 56] on link "uitwerkingen bekijken" at bounding box center [540, 54] width 111 height 17
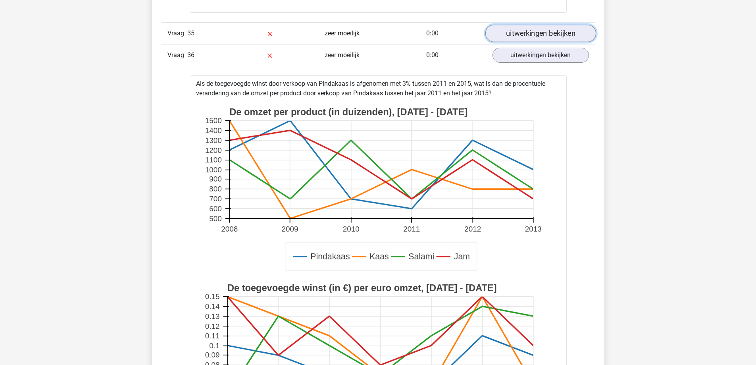
click at [533, 30] on link "uitwerkingen bekijken" at bounding box center [540, 33] width 111 height 17
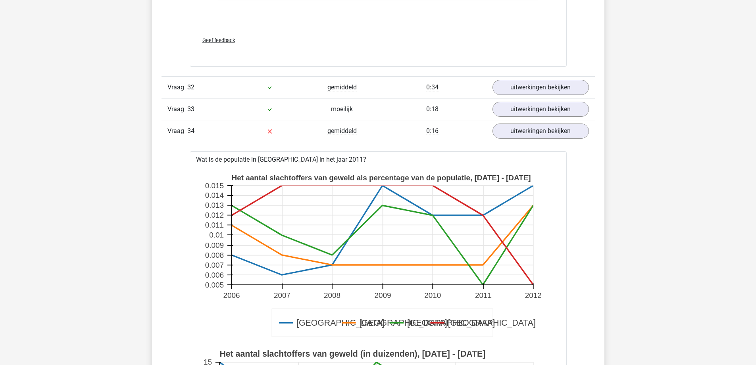
scroll to position [5122, 0]
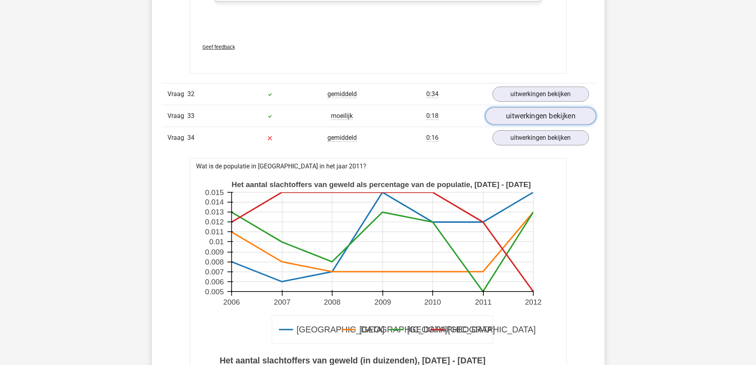
click at [527, 114] on link "uitwerkingen bekijken" at bounding box center [540, 115] width 111 height 17
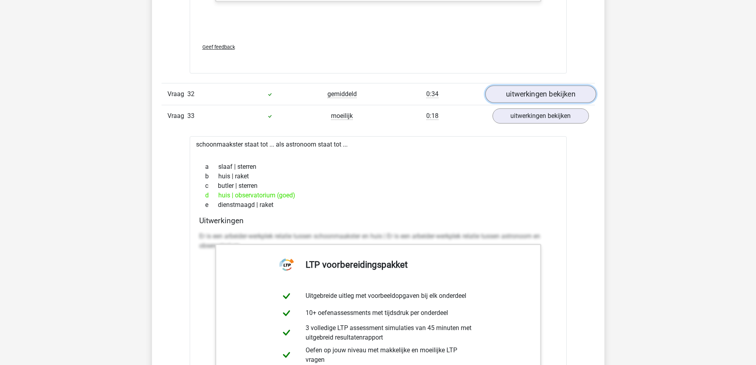
click at [529, 90] on link "uitwerkingen bekijken" at bounding box center [540, 93] width 111 height 17
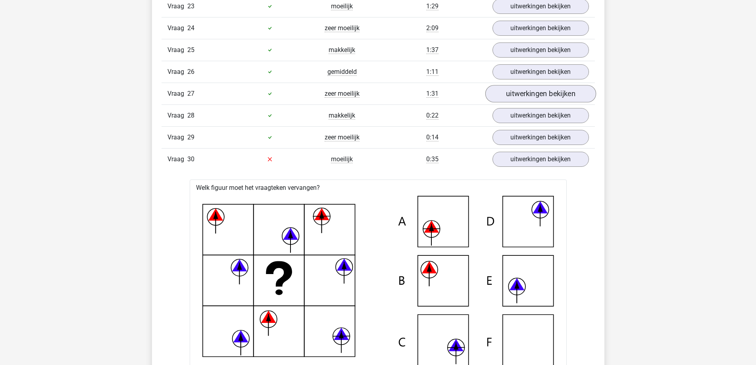
scroll to position [4050, 0]
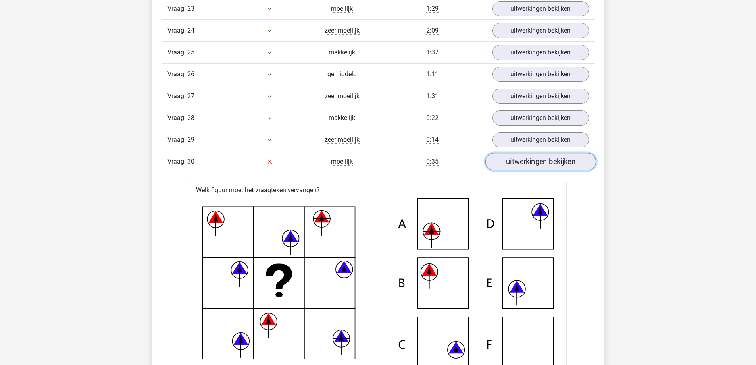
click at [538, 161] on link "uitwerkingen bekijken" at bounding box center [540, 161] width 111 height 17
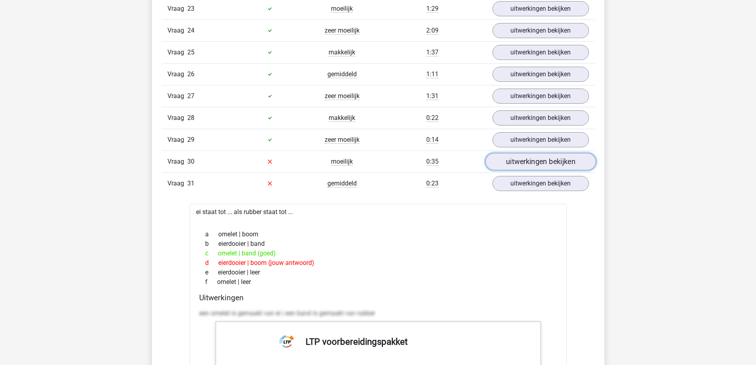
click at [538, 161] on link "uitwerkingen bekijken" at bounding box center [540, 161] width 111 height 17
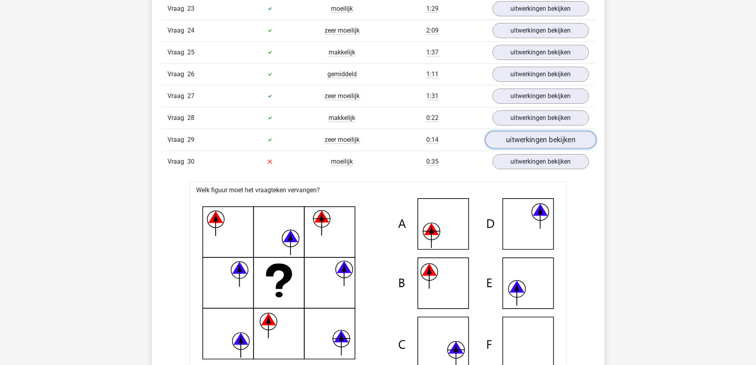
click at [538, 135] on link "uitwerkingen bekijken" at bounding box center [540, 139] width 111 height 17
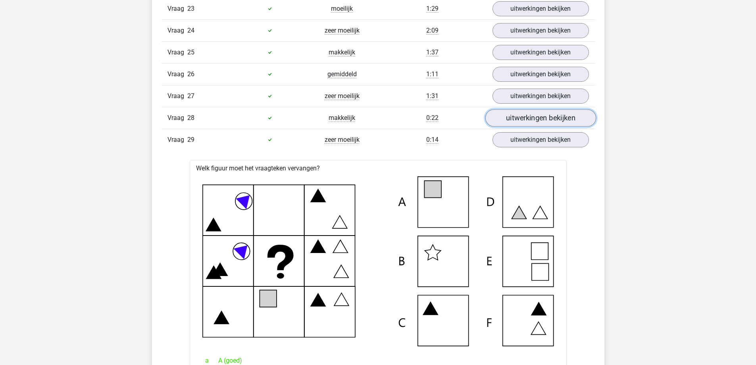
click at [536, 113] on link "uitwerkingen bekijken" at bounding box center [540, 117] width 111 height 17
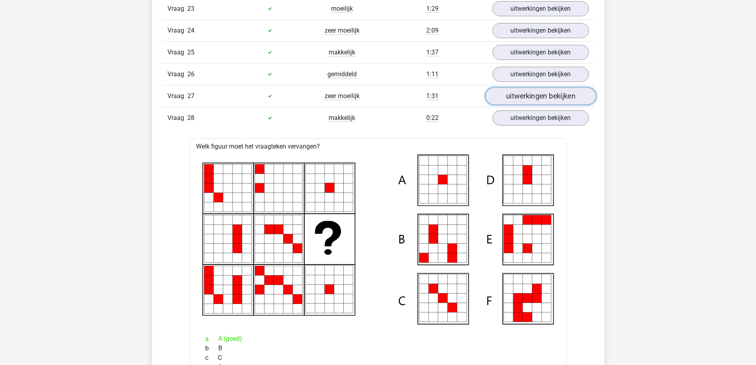
click at [534, 93] on link "uitwerkingen bekijken" at bounding box center [540, 95] width 111 height 17
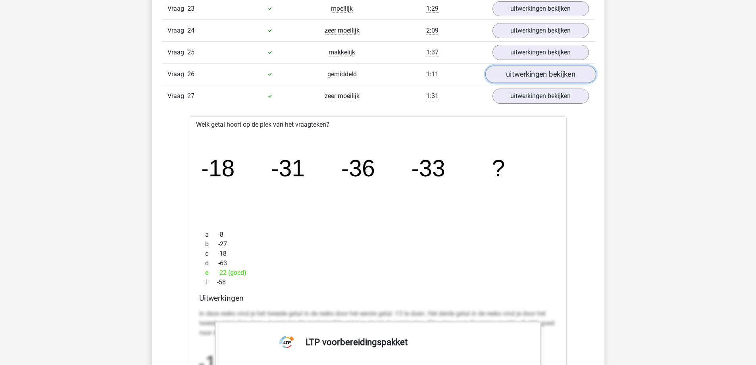
click at [533, 69] on link "uitwerkingen bekijken" at bounding box center [540, 74] width 111 height 17
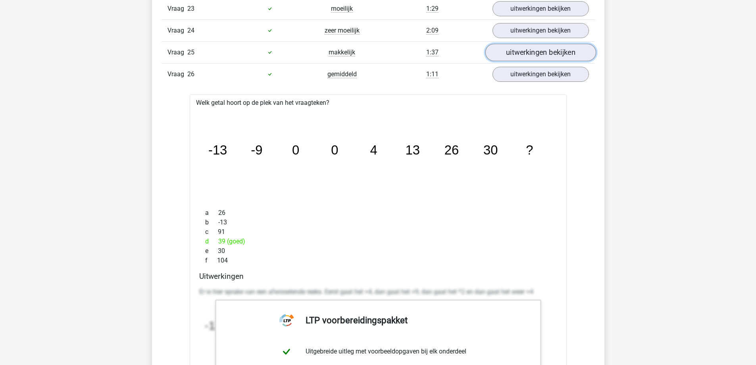
click at [536, 52] on link "uitwerkingen bekijken" at bounding box center [540, 52] width 111 height 17
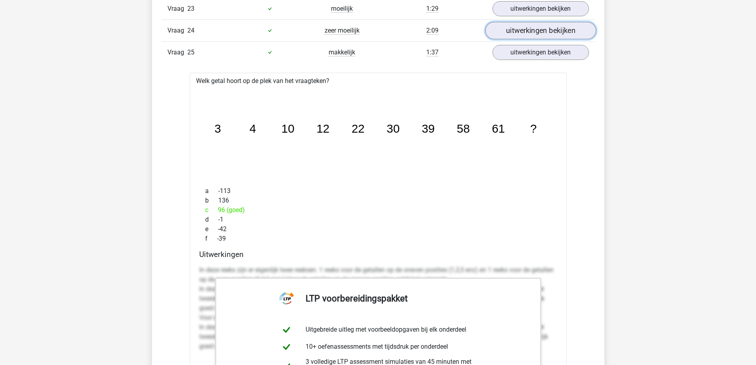
click at [537, 28] on link "uitwerkingen bekijken" at bounding box center [540, 30] width 111 height 17
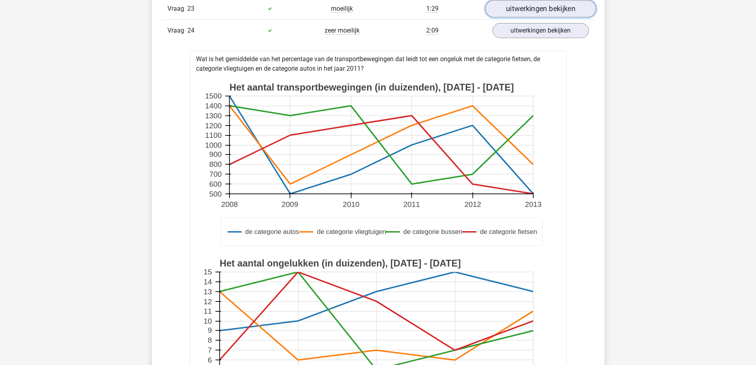
click at [533, 6] on link "uitwerkingen bekijken" at bounding box center [540, 8] width 111 height 17
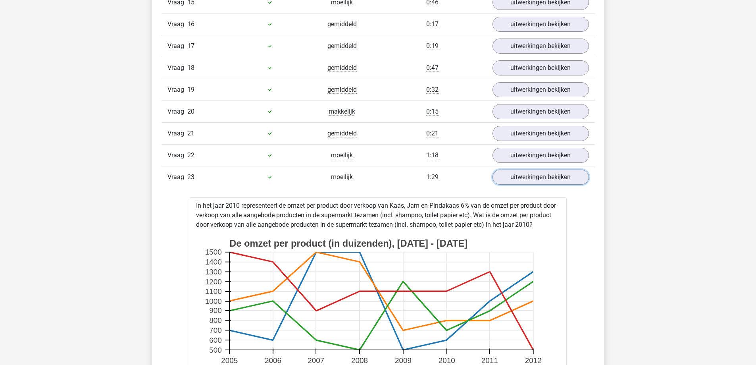
scroll to position [3812, 0]
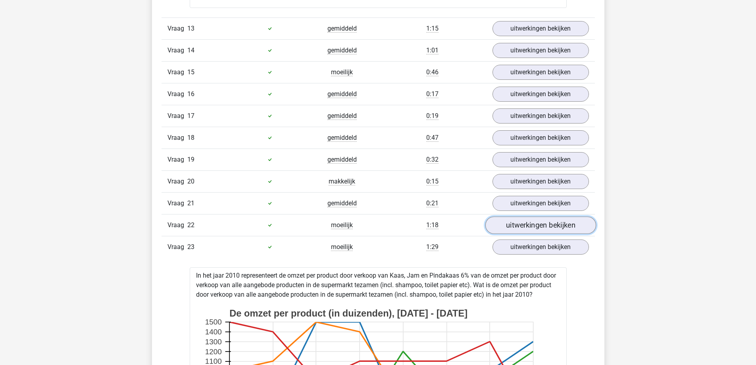
click at [533, 224] on link "uitwerkingen bekijken" at bounding box center [540, 224] width 111 height 17
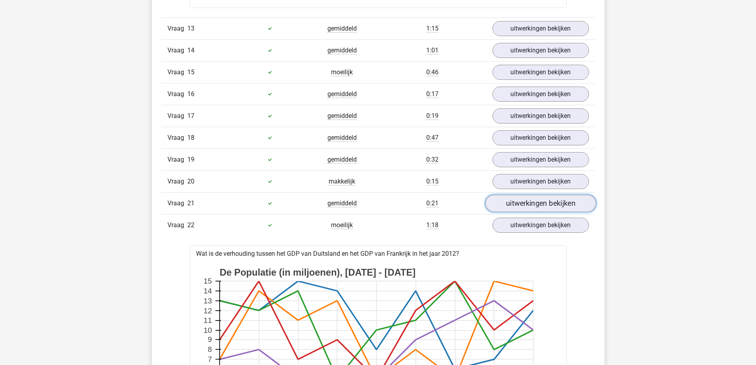
click at [536, 195] on link "uitwerkingen bekijken" at bounding box center [540, 203] width 111 height 17
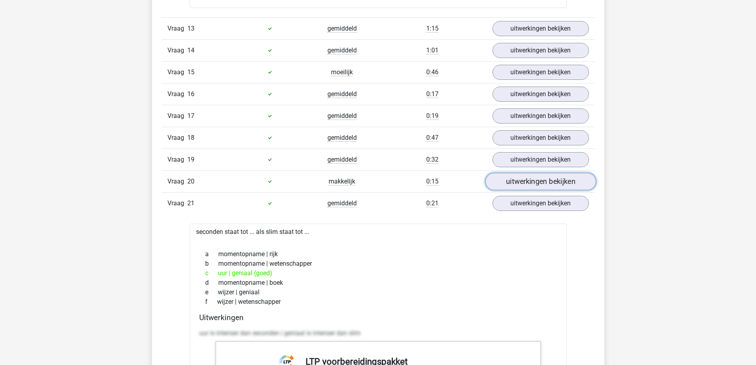
click at [537, 180] on link "uitwerkingen bekijken" at bounding box center [540, 181] width 111 height 17
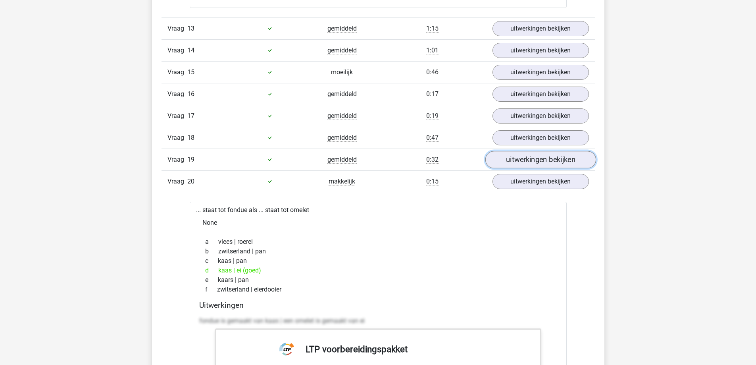
click at [537, 155] on link "uitwerkingen bekijken" at bounding box center [540, 159] width 111 height 17
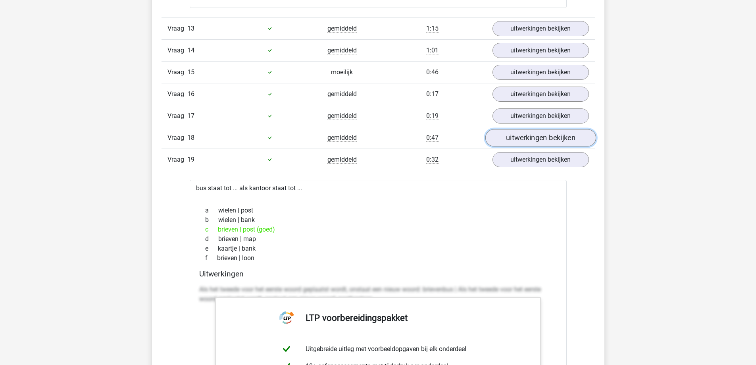
click at [536, 136] on link "uitwerkingen bekijken" at bounding box center [540, 137] width 111 height 17
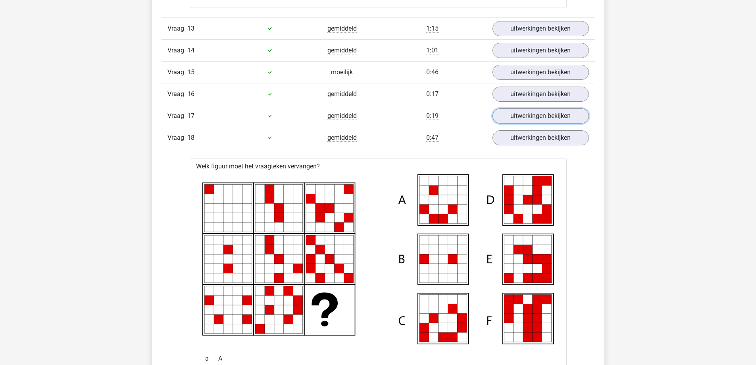
drag, startPoint x: 536, startPoint y: 114, endPoint x: 537, endPoint y: 102, distance: 12.0
click at [536, 113] on link "uitwerkingen bekijken" at bounding box center [541, 115] width 96 height 15
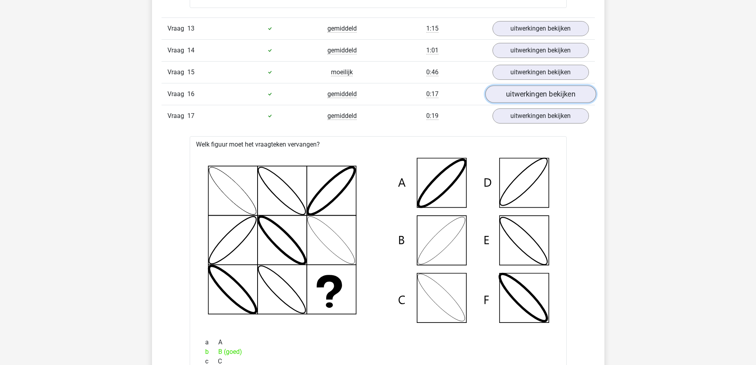
click at [537, 93] on link "uitwerkingen bekijken" at bounding box center [540, 93] width 111 height 17
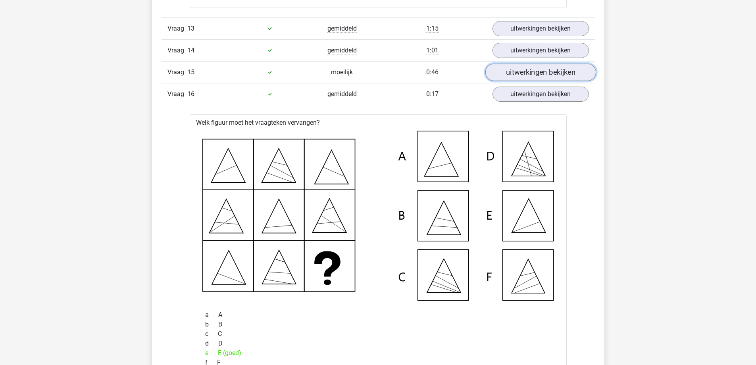
click at [538, 70] on link "uitwerkingen bekijken" at bounding box center [540, 72] width 111 height 17
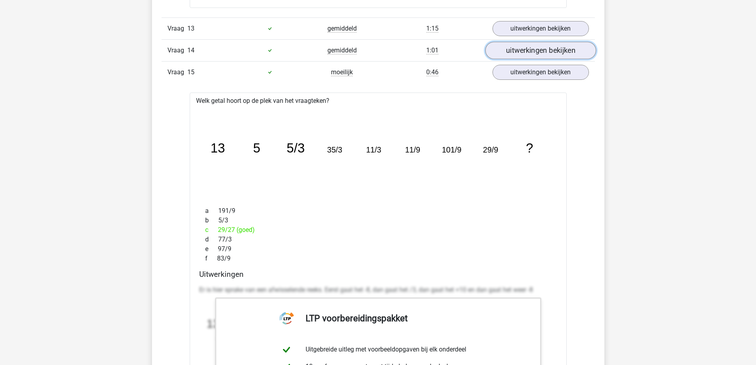
click at [540, 48] on link "uitwerkingen bekijken" at bounding box center [540, 50] width 111 height 17
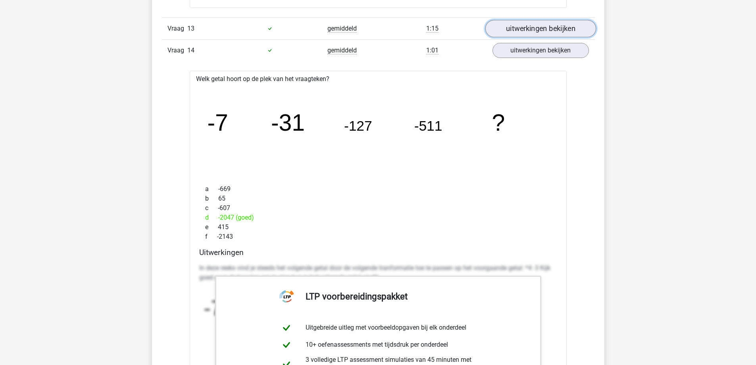
click at [538, 33] on link "uitwerkingen bekijken" at bounding box center [540, 28] width 111 height 17
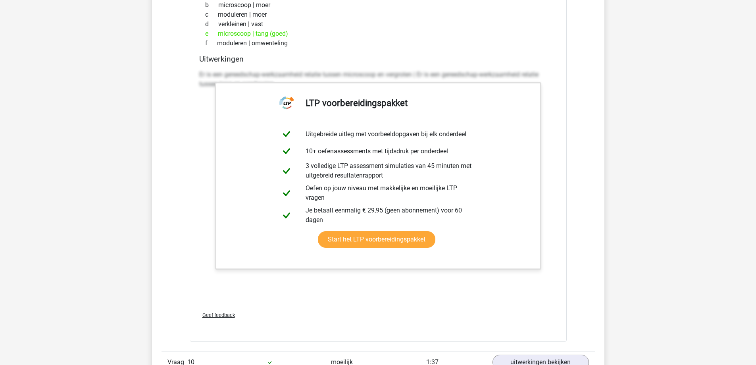
scroll to position [913, 0]
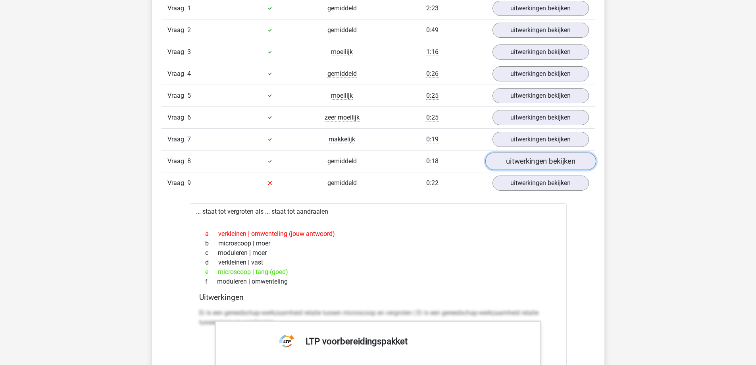
click at [540, 161] on link "uitwerkingen bekijken" at bounding box center [540, 160] width 111 height 17
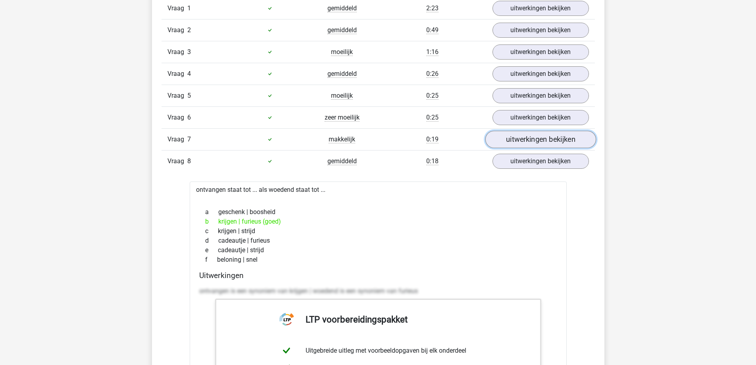
click at [538, 138] on link "uitwerkingen bekijken" at bounding box center [540, 139] width 111 height 17
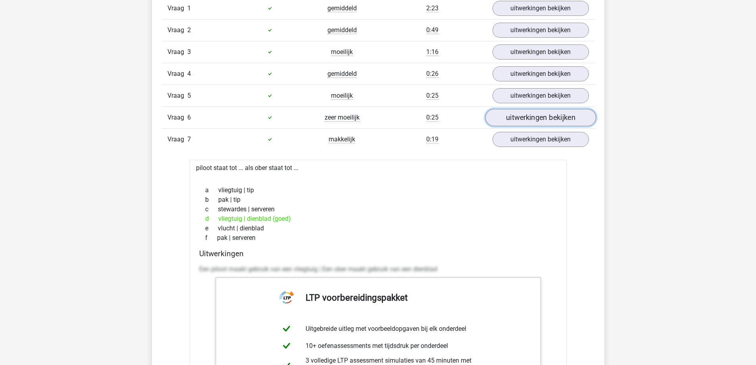
click at [536, 113] on link "uitwerkingen bekijken" at bounding box center [540, 117] width 111 height 17
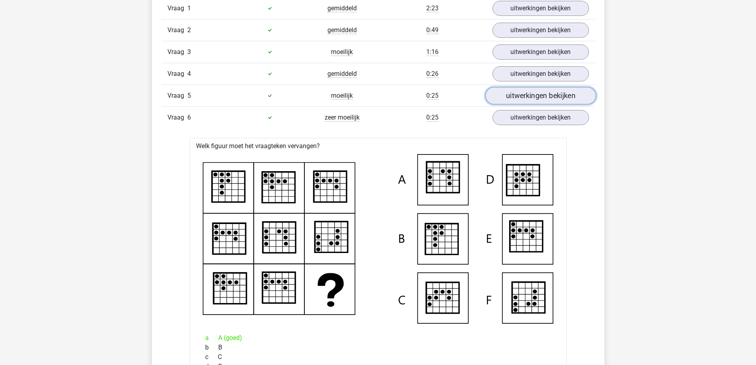
click at [535, 92] on link "uitwerkingen bekijken" at bounding box center [540, 95] width 111 height 17
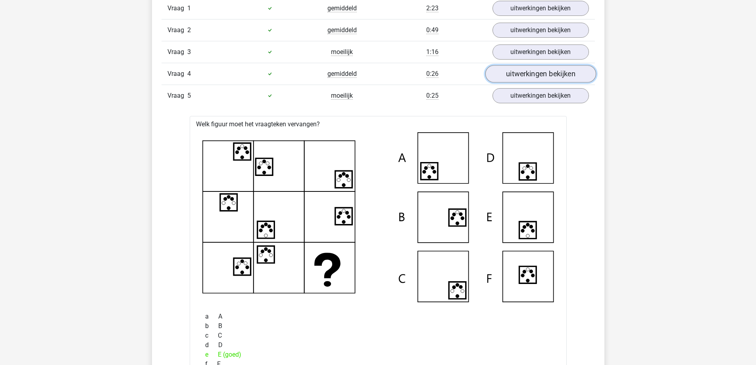
click at [535, 79] on link "uitwerkingen bekijken" at bounding box center [540, 73] width 111 height 17
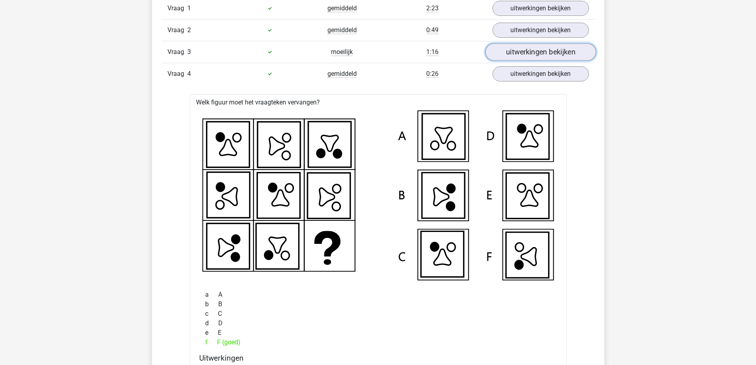
click at [536, 51] on link "uitwerkingen bekijken" at bounding box center [540, 51] width 111 height 17
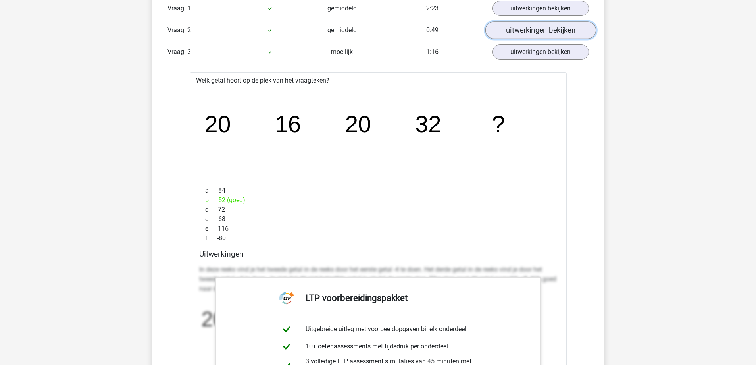
click at [535, 33] on link "uitwerkingen bekijken" at bounding box center [540, 29] width 111 height 17
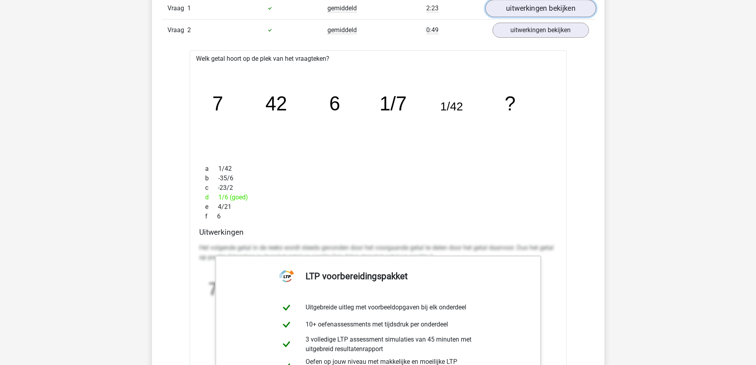
click at [532, 2] on link "uitwerkingen bekijken" at bounding box center [540, 8] width 111 height 17
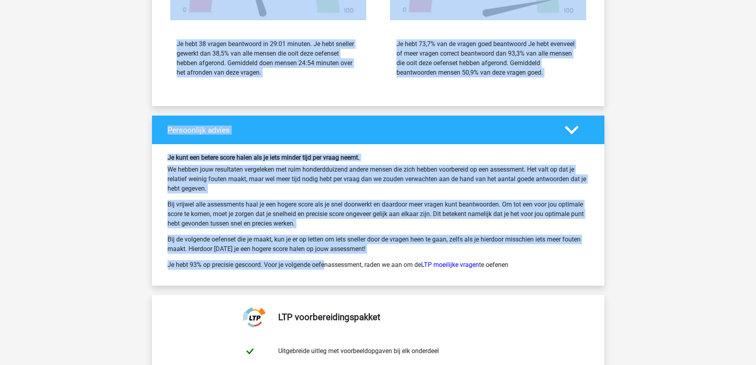
scroll to position [22667, 0]
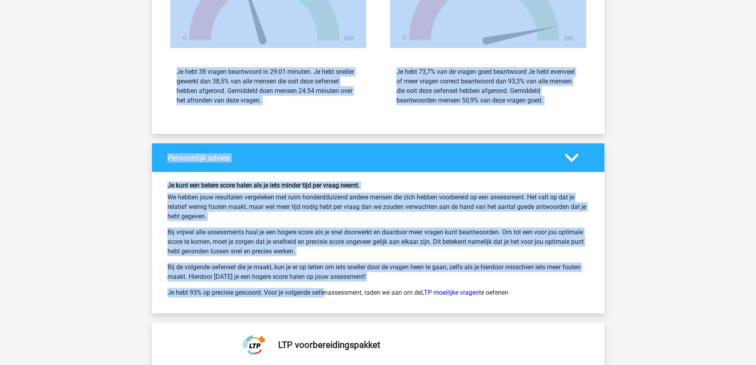
drag, startPoint x: 167, startPoint y: 160, endPoint x: 533, endPoint y: 295, distance: 390.2
copy div "Overzicht assessment onderdelen Op basis van het aantal correcte antwoorden, de…"
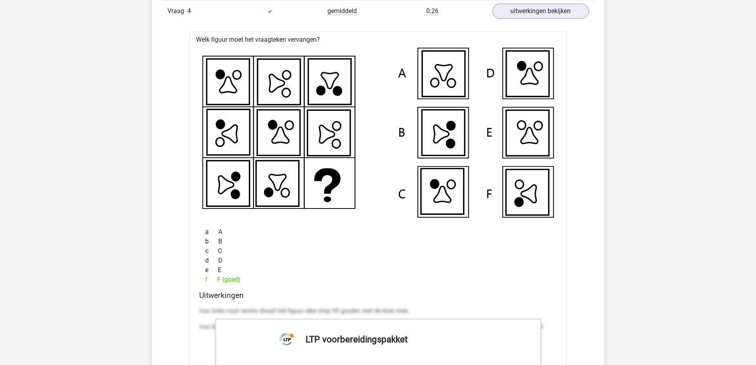
scroll to position [2427, 0]
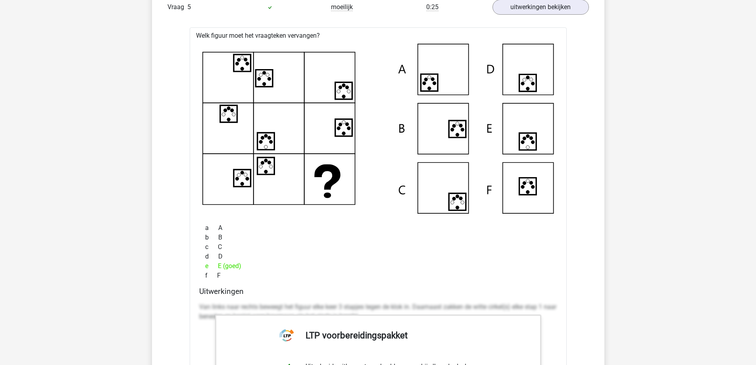
scroll to position [3023, 0]
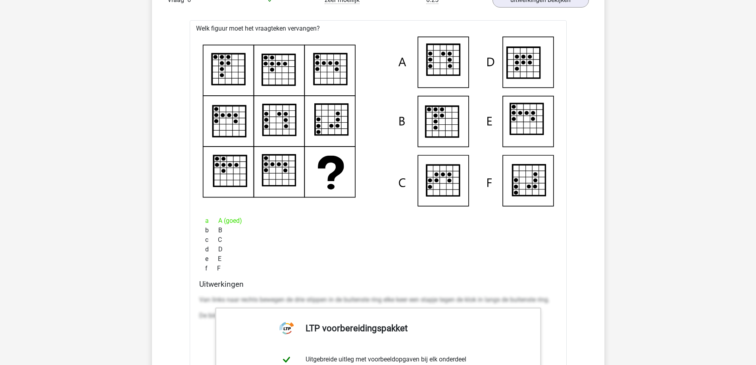
scroll to position [3618, 0]
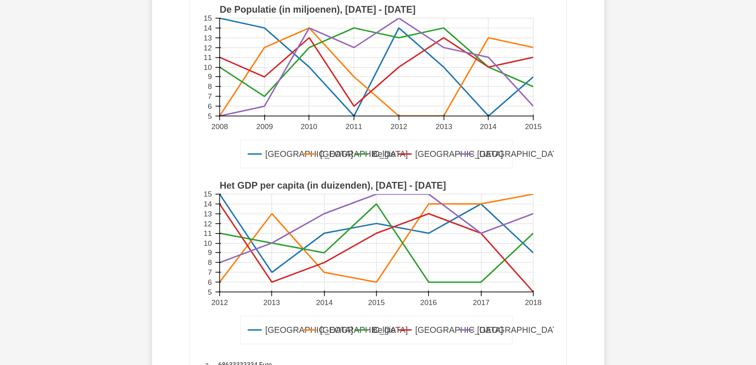
scroll to position [5485, 0]
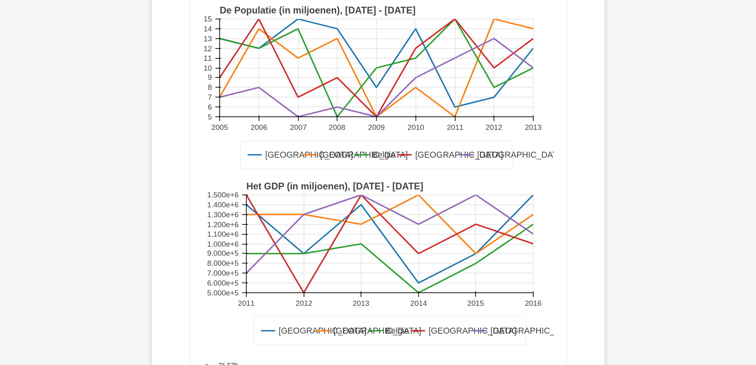
scroll to position [6263, 0]
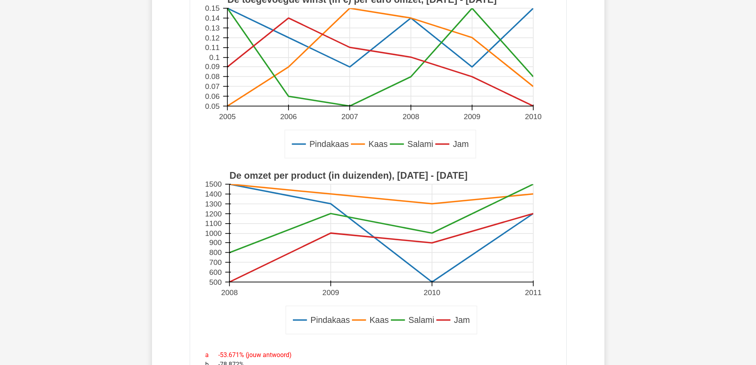
scroll to position [7041, 0]
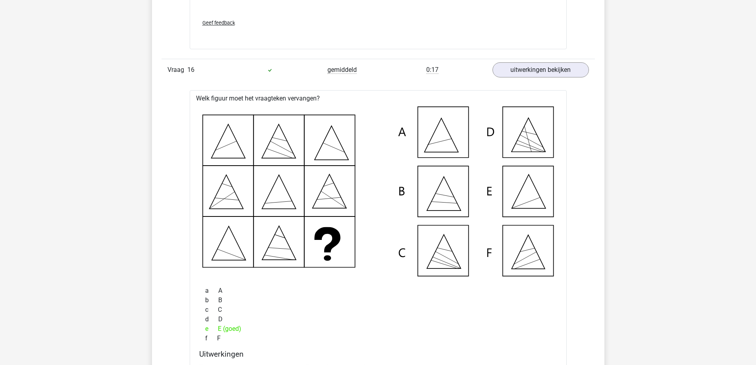
scroll to position [9265, 0]
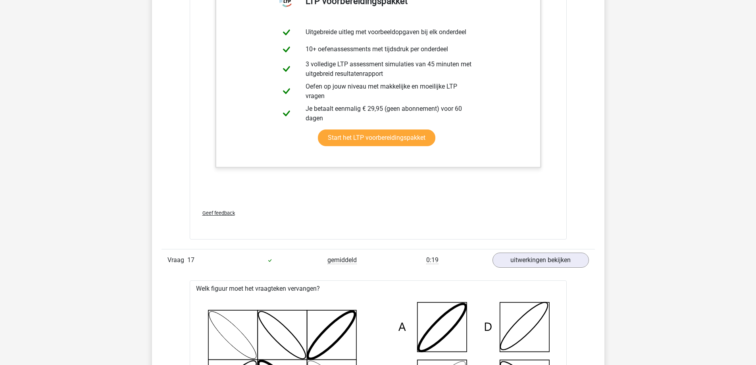
scroll to position [9900, 0]
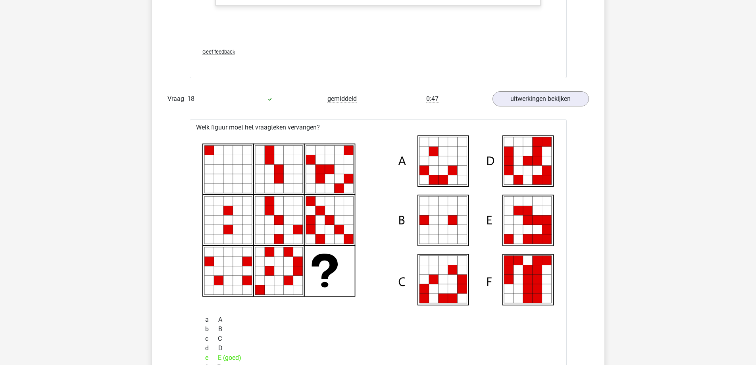
scroll to position [10416, 0]
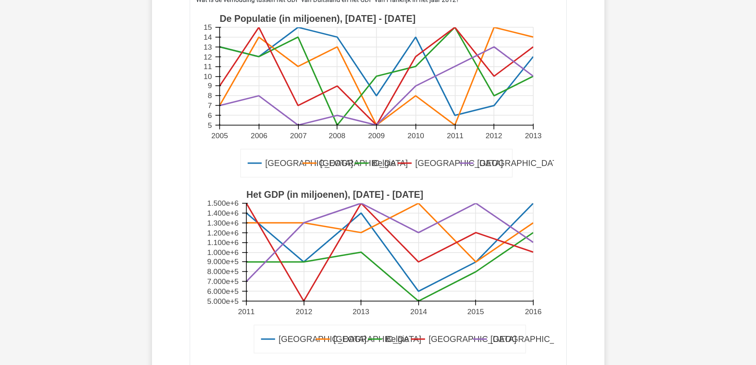
scroll to position [12362, 0]
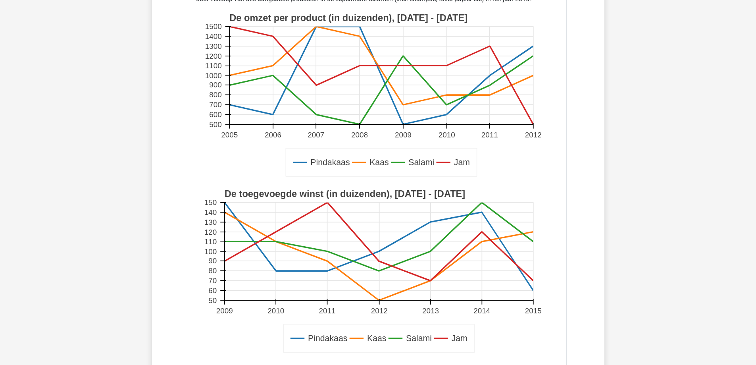
scroll to position [13156, 0]
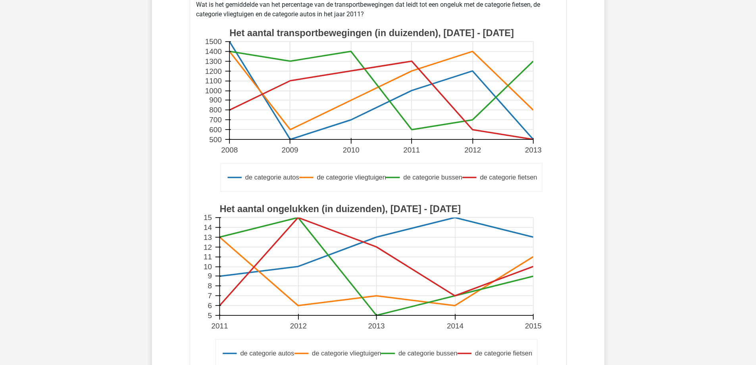
scroll to position [13911, 0]
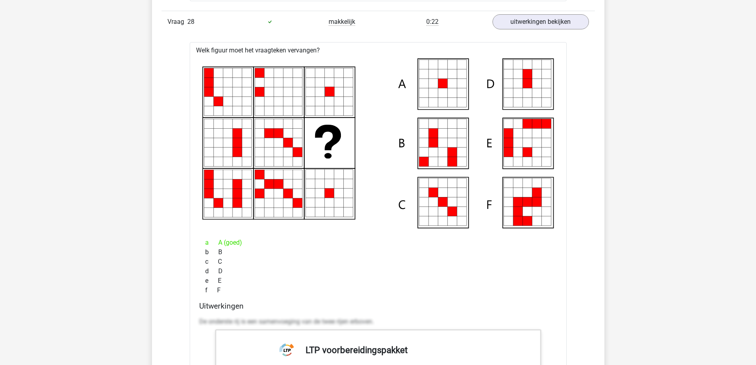
scroll to position [16134, 0]
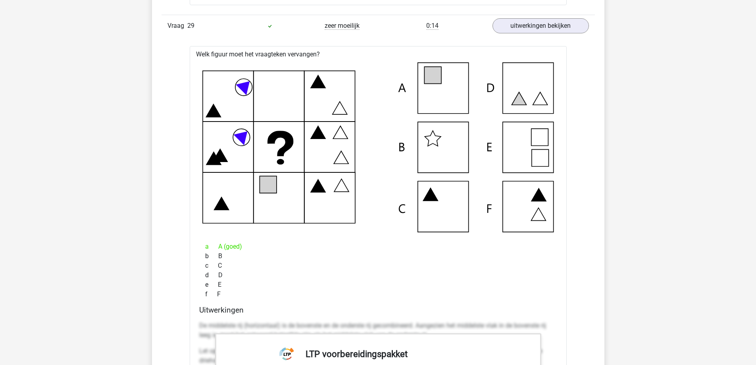
scroll to position [16730, 0]
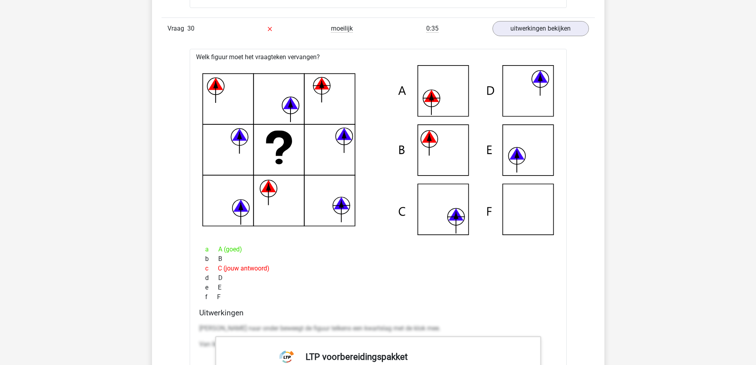
scroll to position [17326, 0]
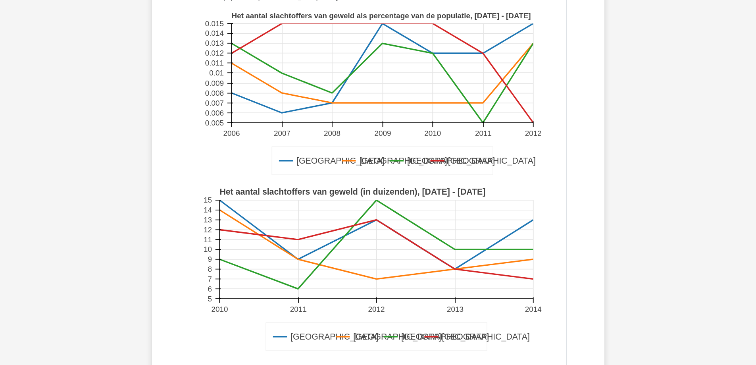
scroll to position [19208, 0]
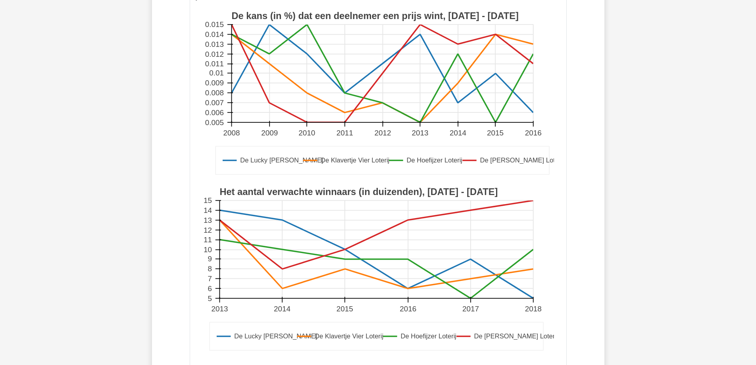
scroll to position [19994, 0]
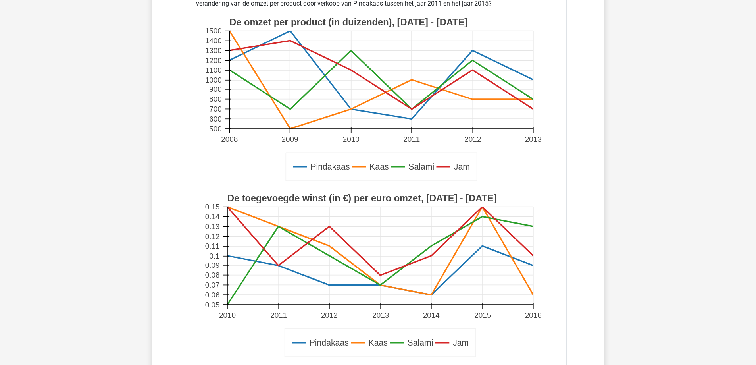
scroll to position [20788, 0]
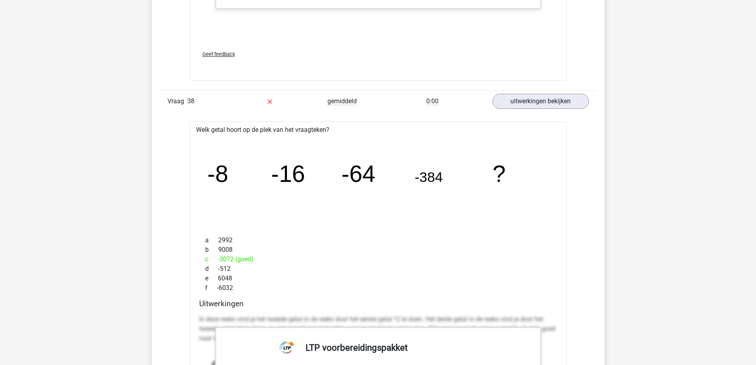
scroll to position [21900, 0]
